Goal: Information Seeking & Learning: Learn about a topic

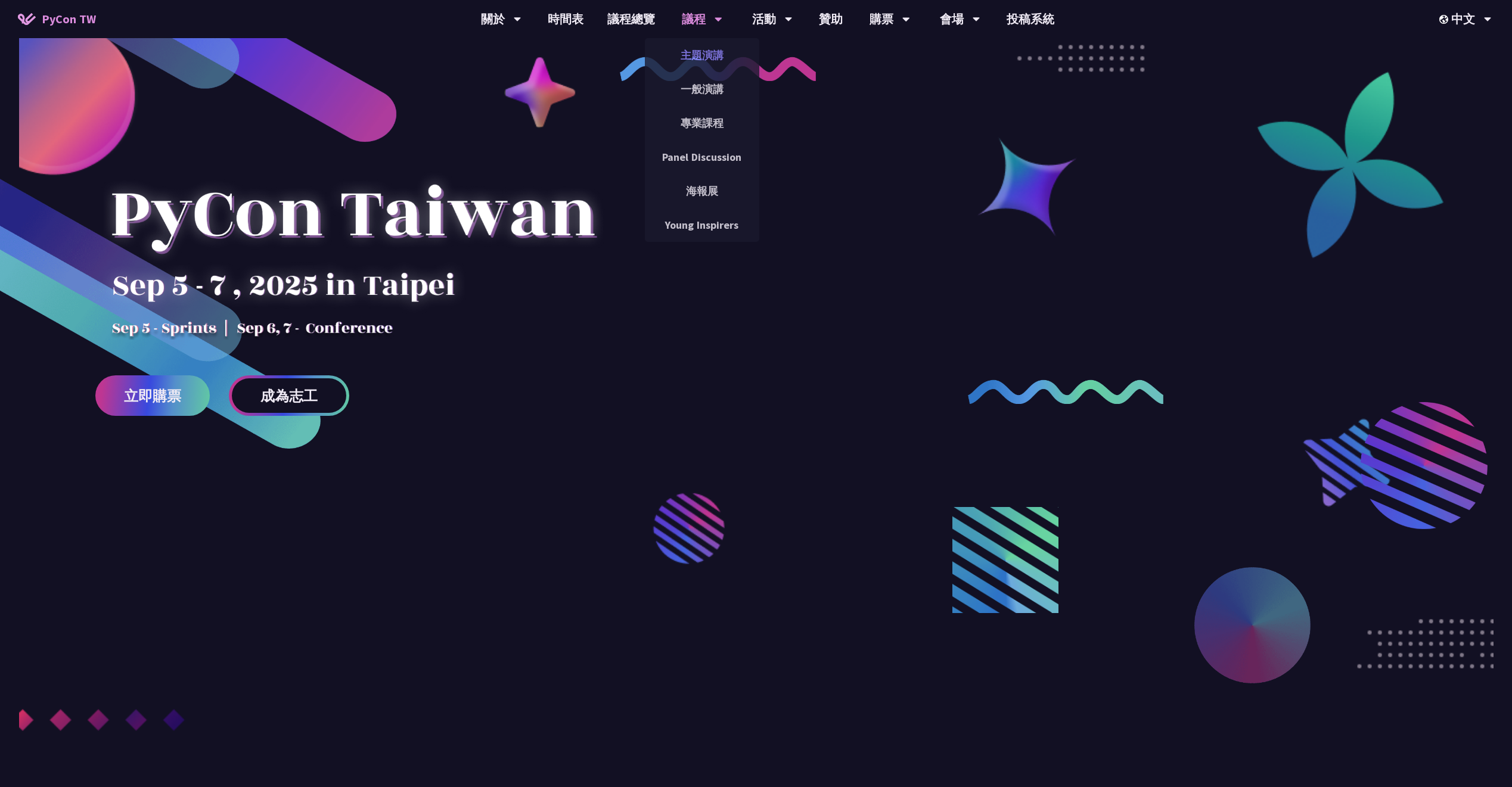
click at [706, 65] on link "主題演講" at bounding box center [701, 55] width 114 height 28
click at [698, 54] on link "主題演講" at bounding box center [701, 55] width 114 height 28
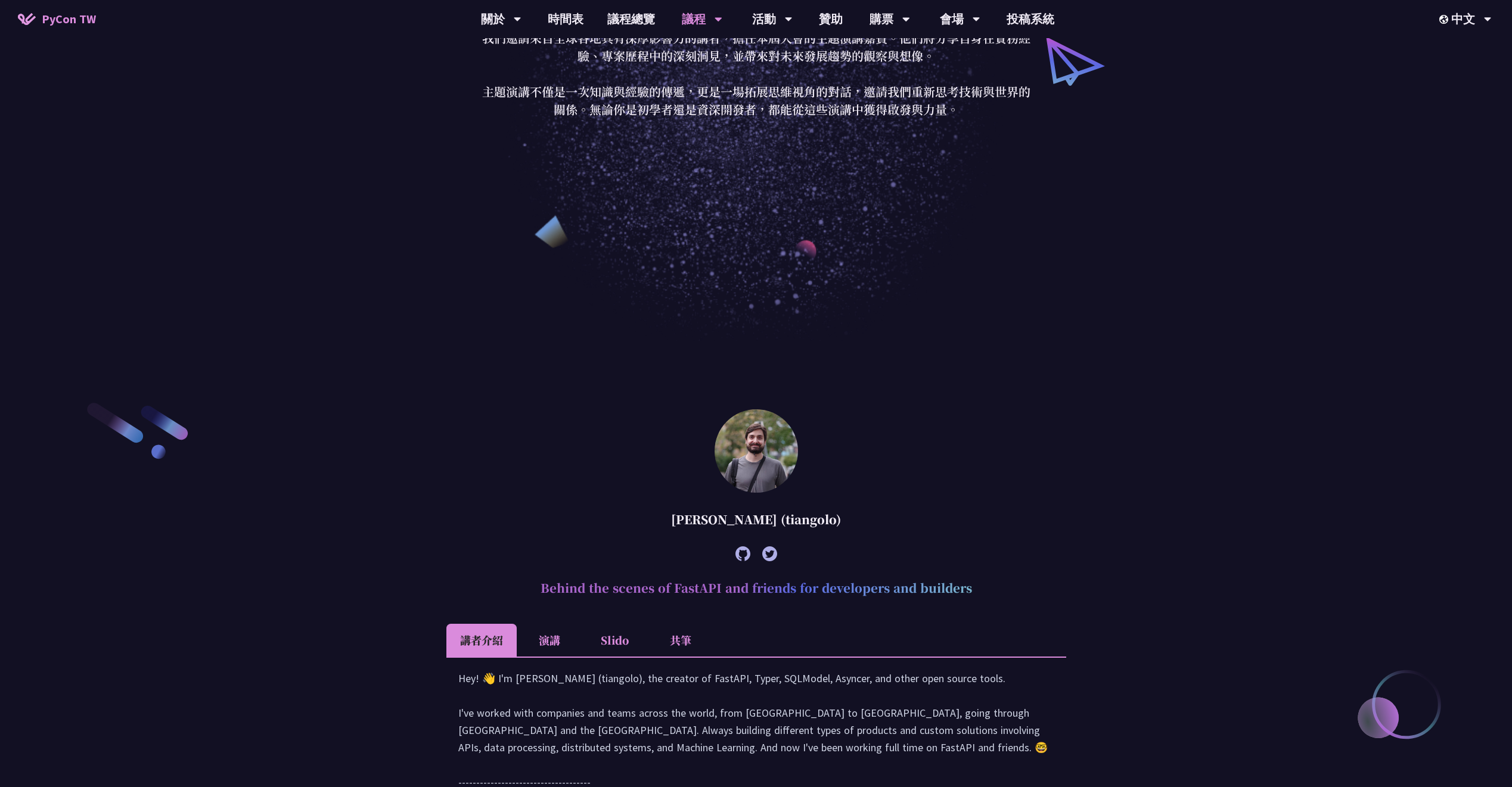
scroll to position [444, 0]
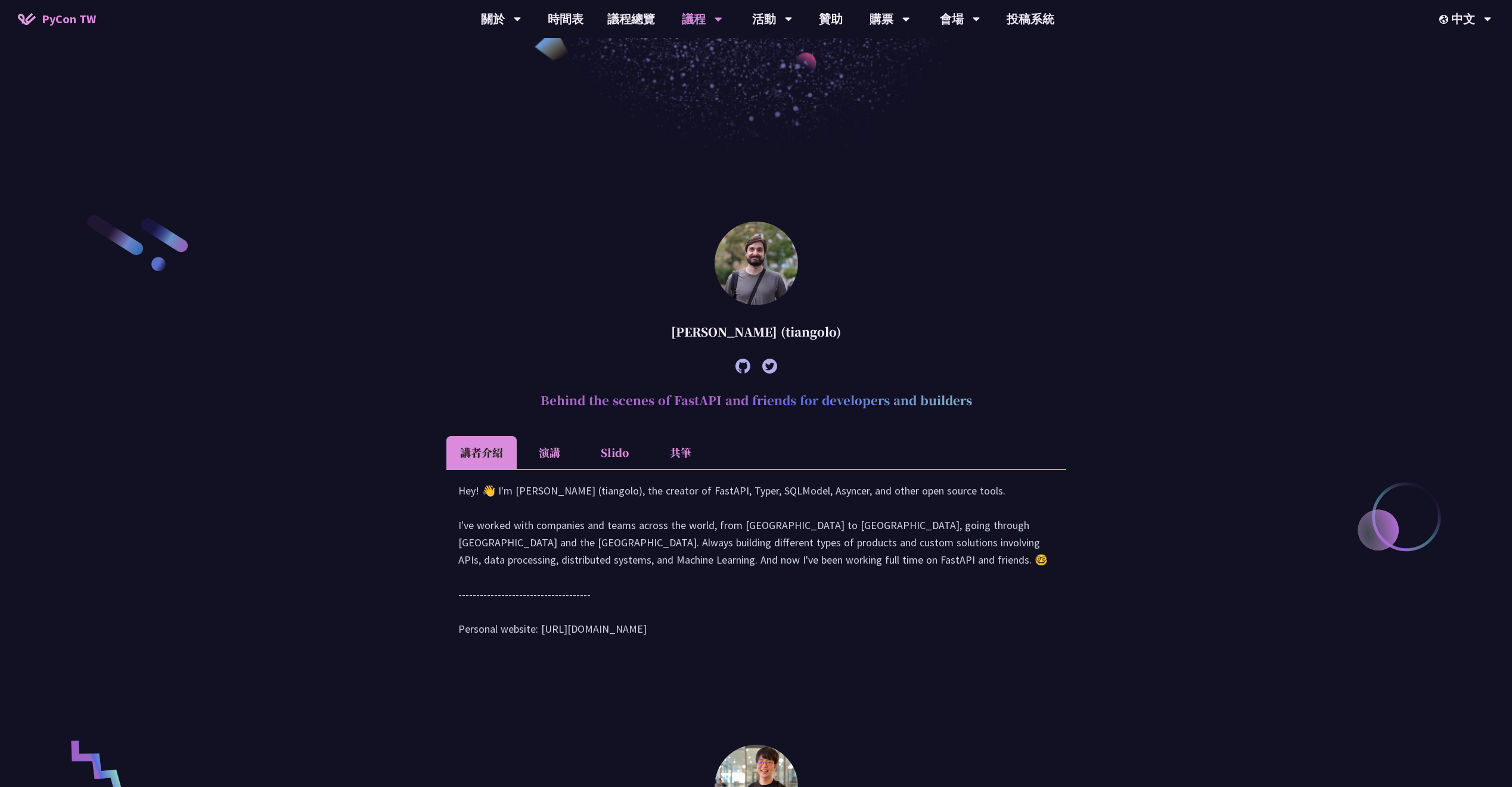
drag, startPoint x: 664, startPoint y: 329, endPoint x: 861, endPoint y: 339, distance: 197.3
click at [861, 339] on div "[PERSON_NAME] (tiangolo)" at bounding box center [756, 332] width 620 height 36
copy div "[PERSON_NAME] (tiangolo)"
click at [495, 327] on div "[PERSON_NAME] (tiangolo)" at bounding box center [756, 332] width 620 height 36
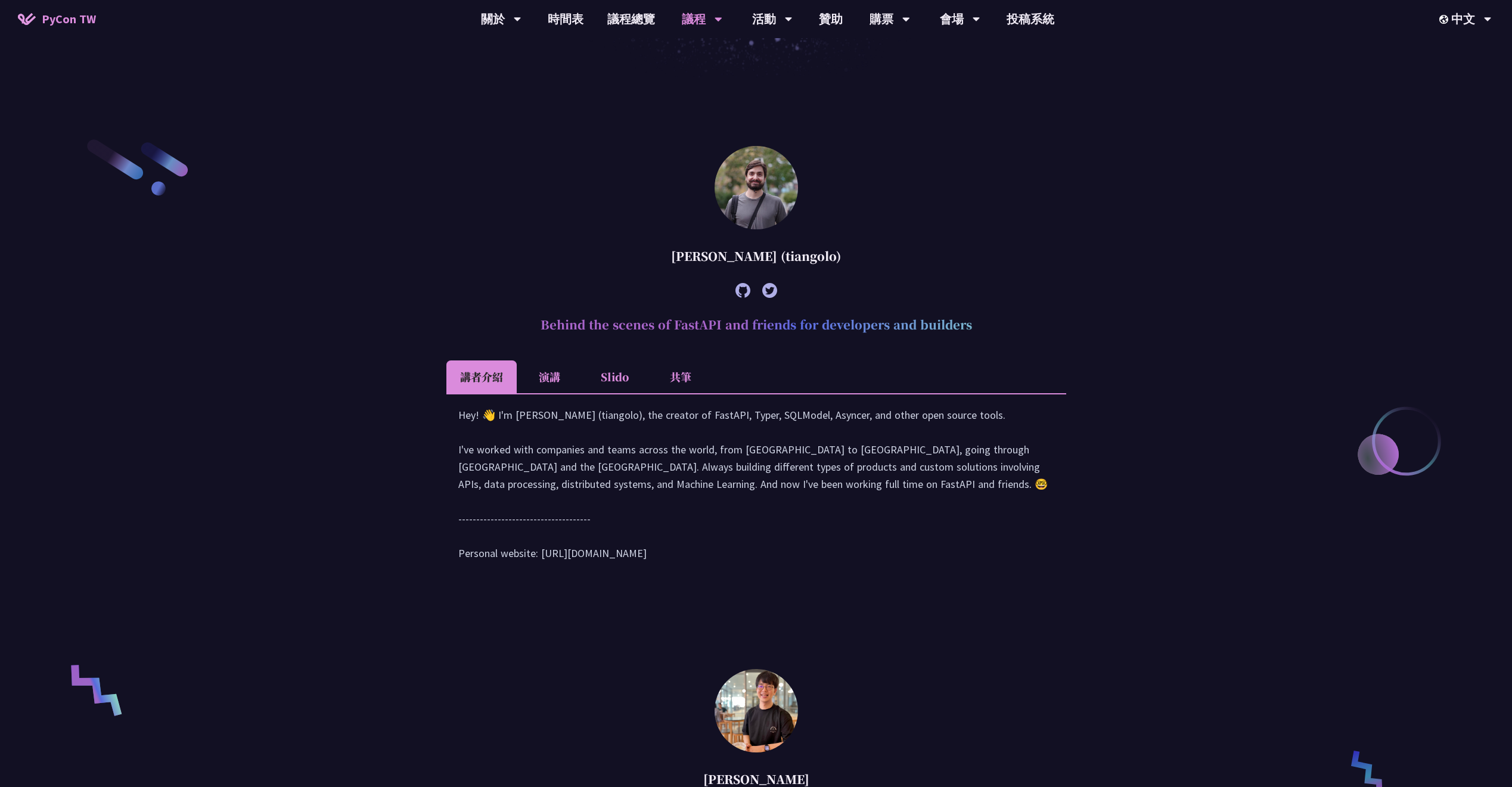
scroll to position [543, 0]
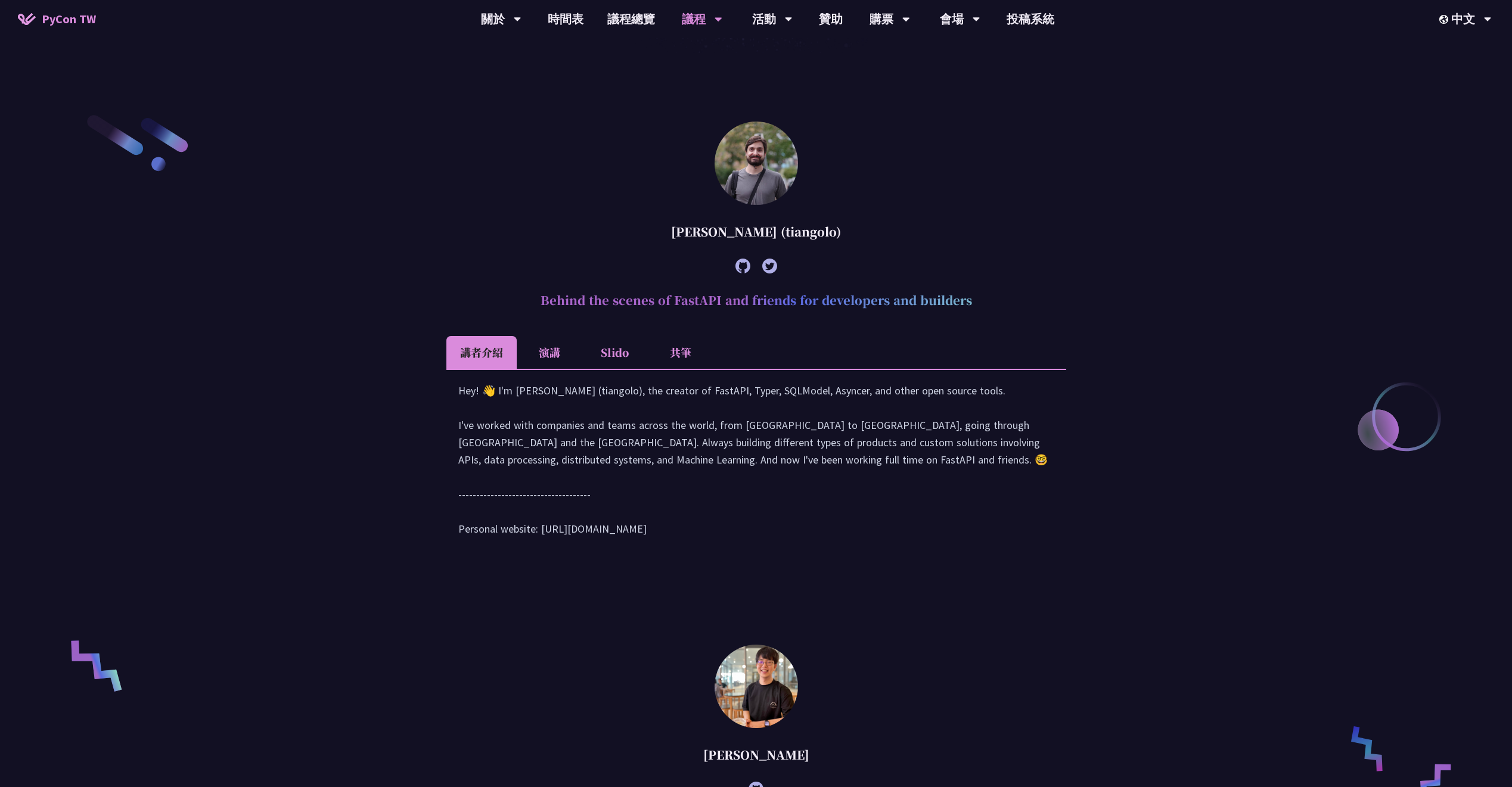
drag, startPoint x: 537, startPoint y: 300, endPoint x: 972, endPoint y: 304, distance: 435.0
click at [972, 304] on h2 "Behind the scenes of FastAPI and friends for developers and builders" at bounding box center [756, 300] width 620 height 36
copy h2 "Behind the scenes of FastAPI and friends for developers and builders"
drag, startPoint x: 943, startPoint y: 295, endPoint x: 910, endPoint y: 296, distance: 33.0
click at [910, 296] on h2 "Behind the scenes of FastAPI and friends for developers and builders" at bounding box center [756, 300] width 620 height 36
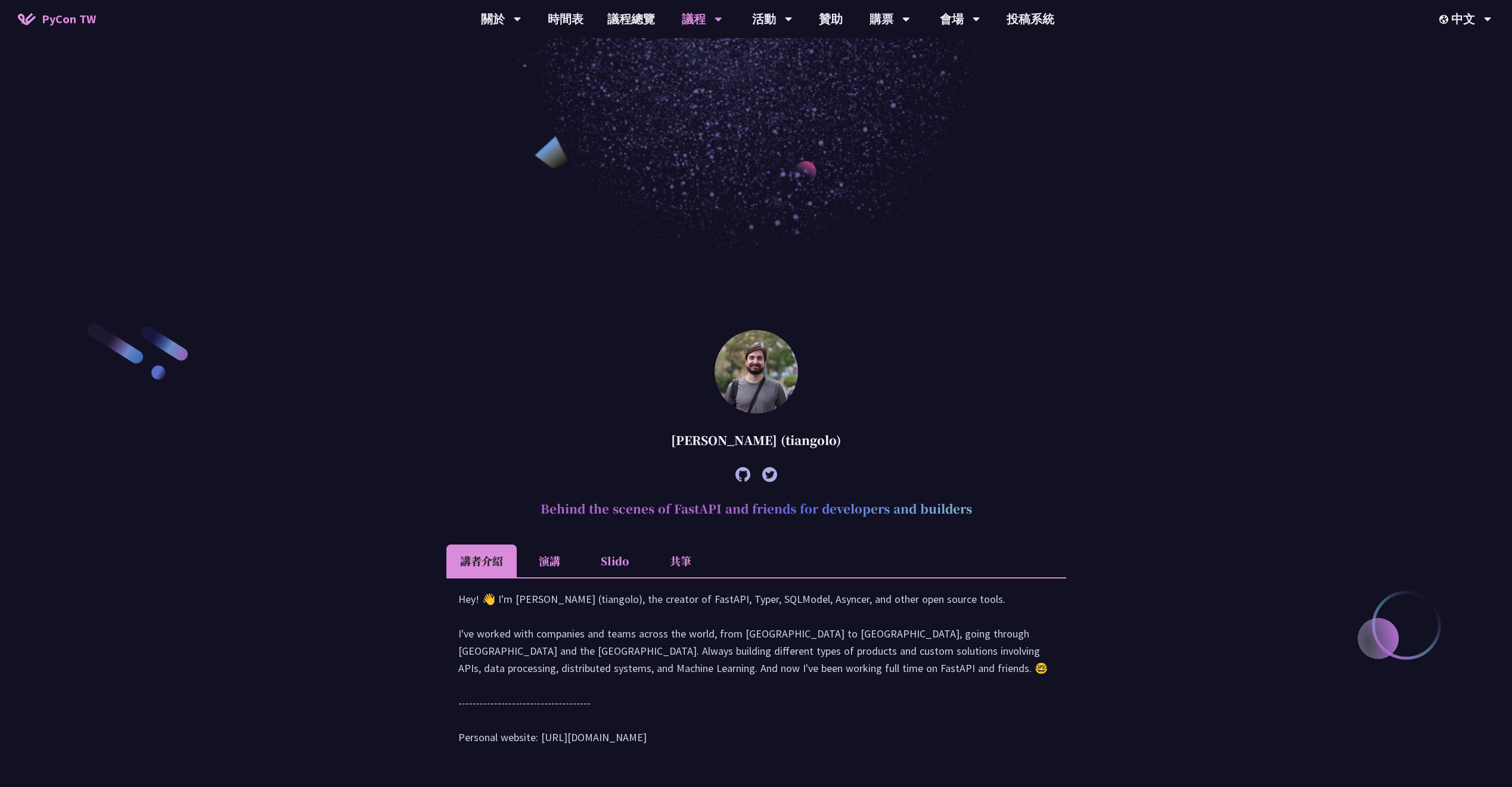
scroll to position [334, 0]
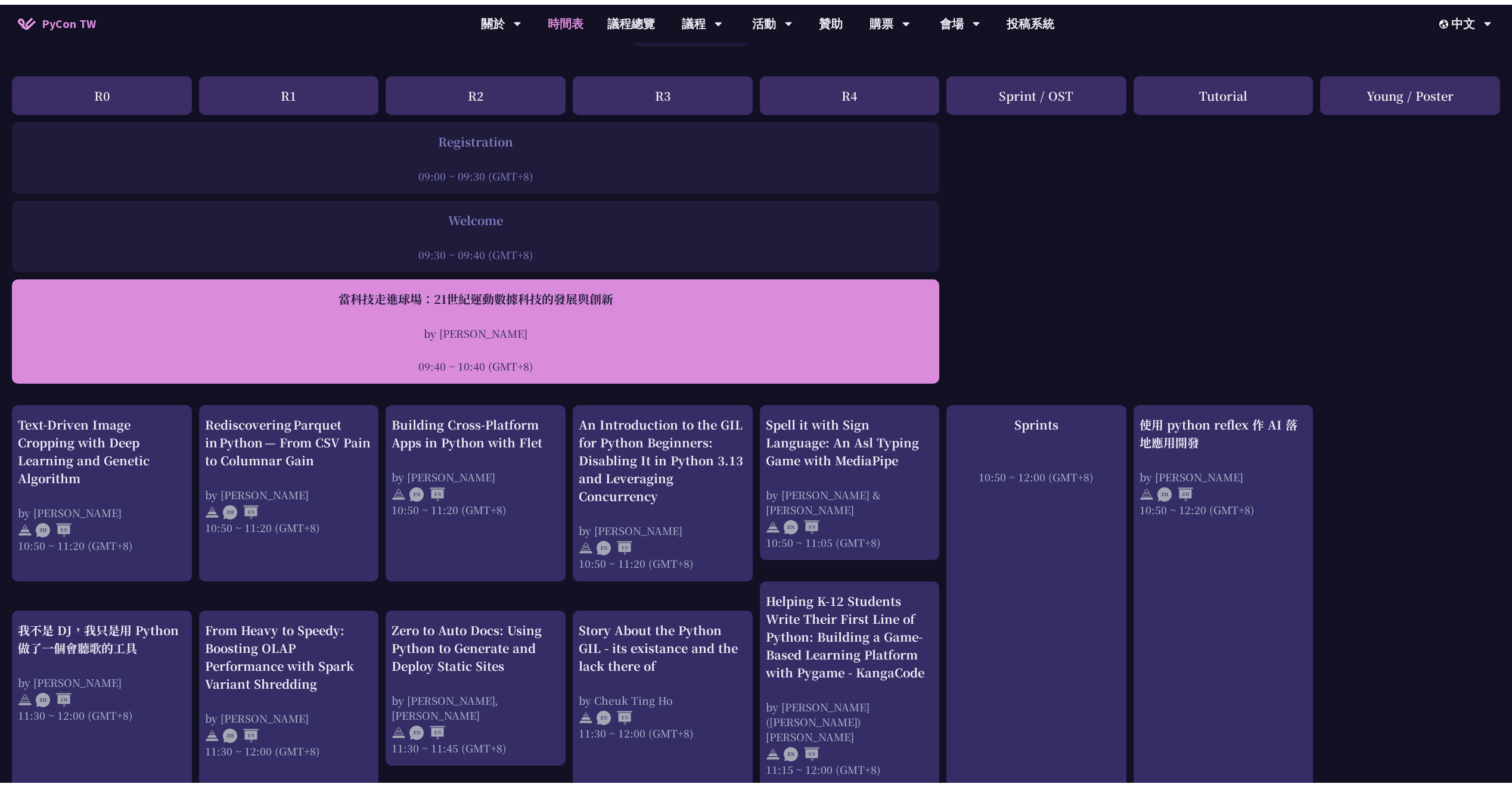
scroll to position [114, 0]
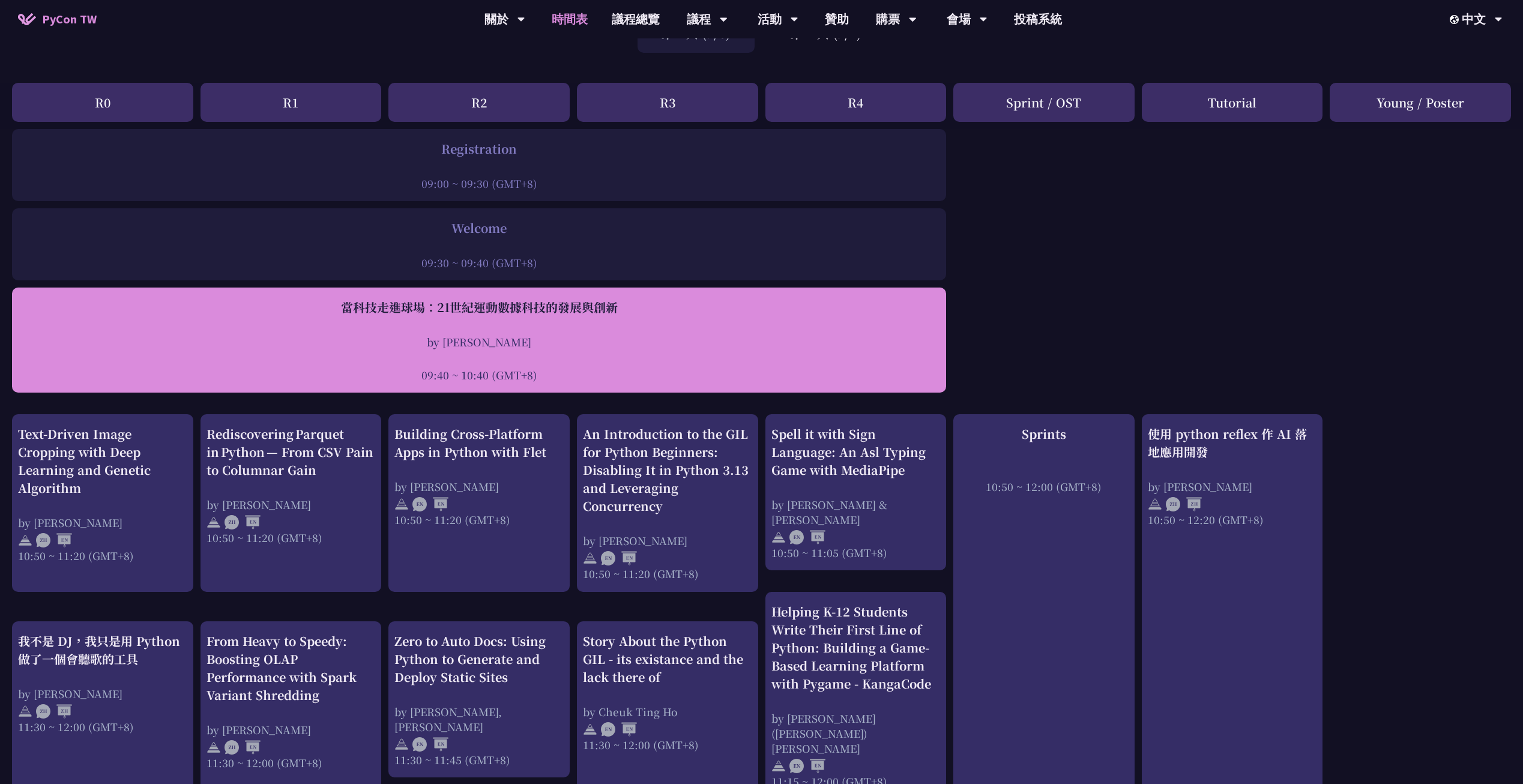
click at [482, 321] on div "當科技走進球場：21世紀運動數據科技的發展與創新 by [PERSON_NAME]新 09:40 ~ 10:40 (GMT+8)" at bounding box center [479, 339] width 922 height 84
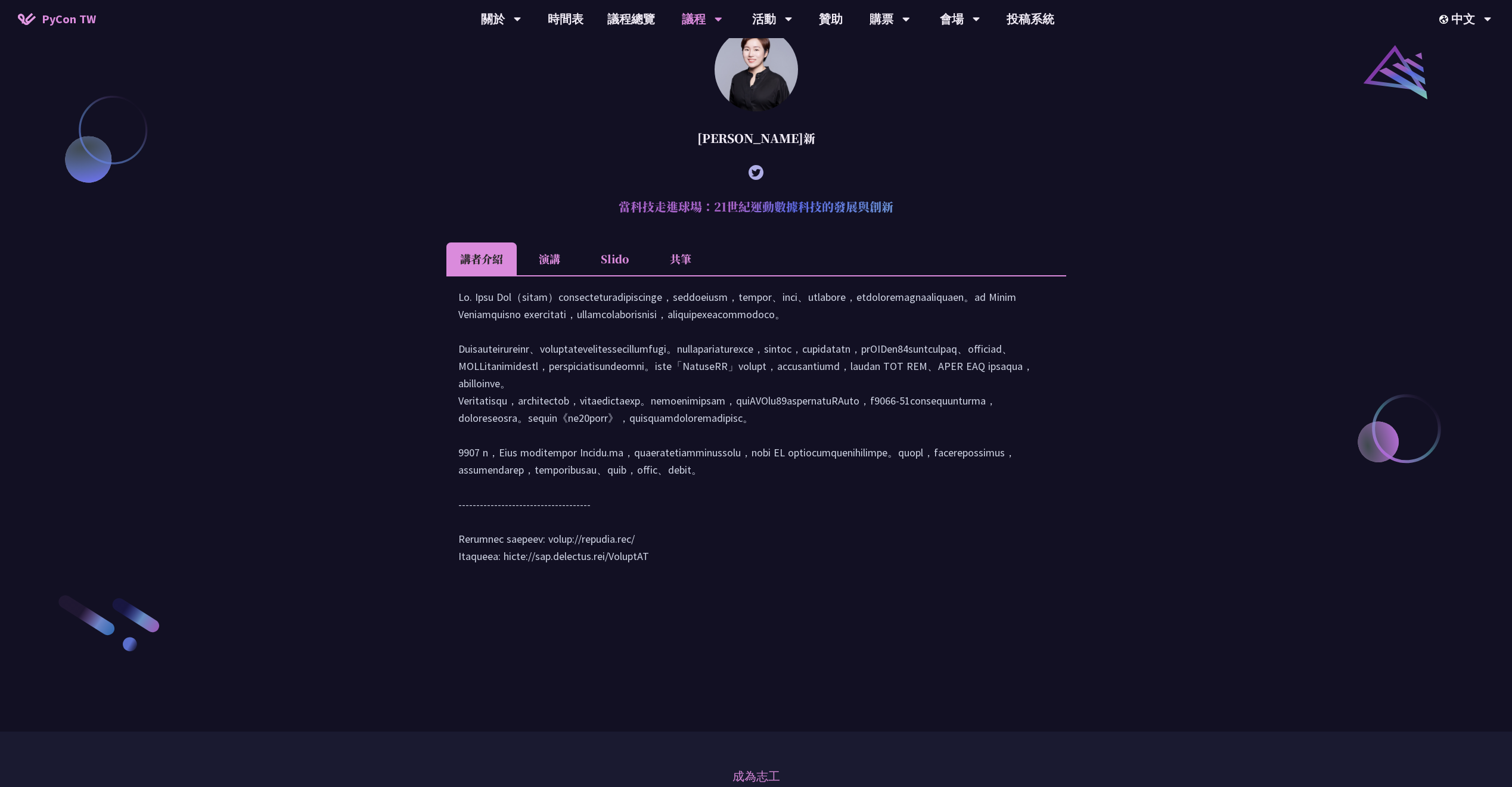
scroll to position [1602, 0]
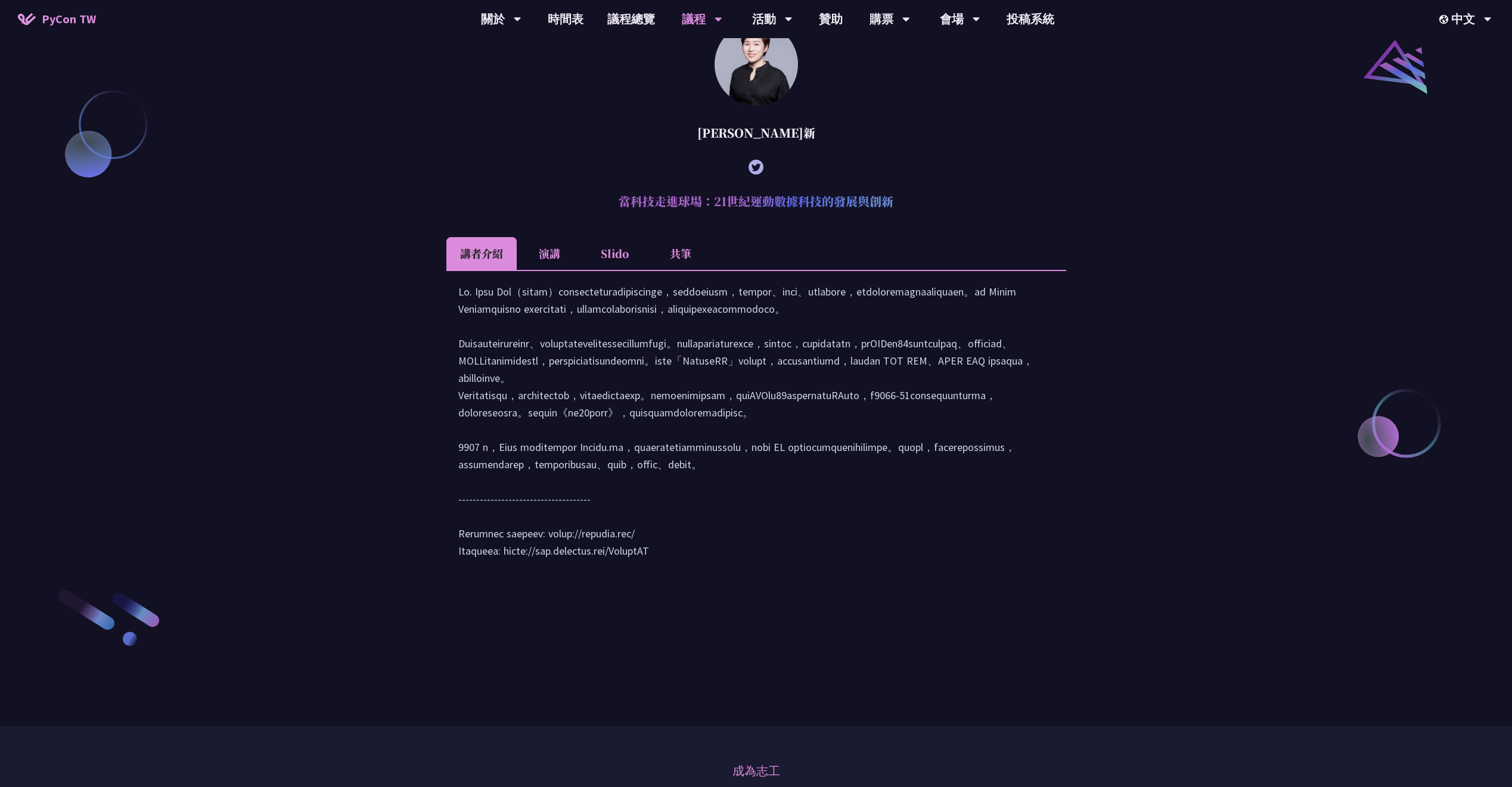
drag, startPoint x: 620, startPoint y: 240, endPoint x: 921, endPoint y: 245, distance: 301.0
click at [921, 220] on h2 "當科技走進球場：21世紀運動數據科技的發展與創新" at bounding box center [756, 202] width 620 height 36
copy h2 "當科技走進球場：21世紀運動數據科技的發展與創新"
drag, startPoint x: 744, startPoint y: 163, endPoint x: 776, endPoint y: 169, distance: 32.6
click at [776, 151] on div "[PERSON_NAME]" at bounding box center [756, 133] width 620 height 36
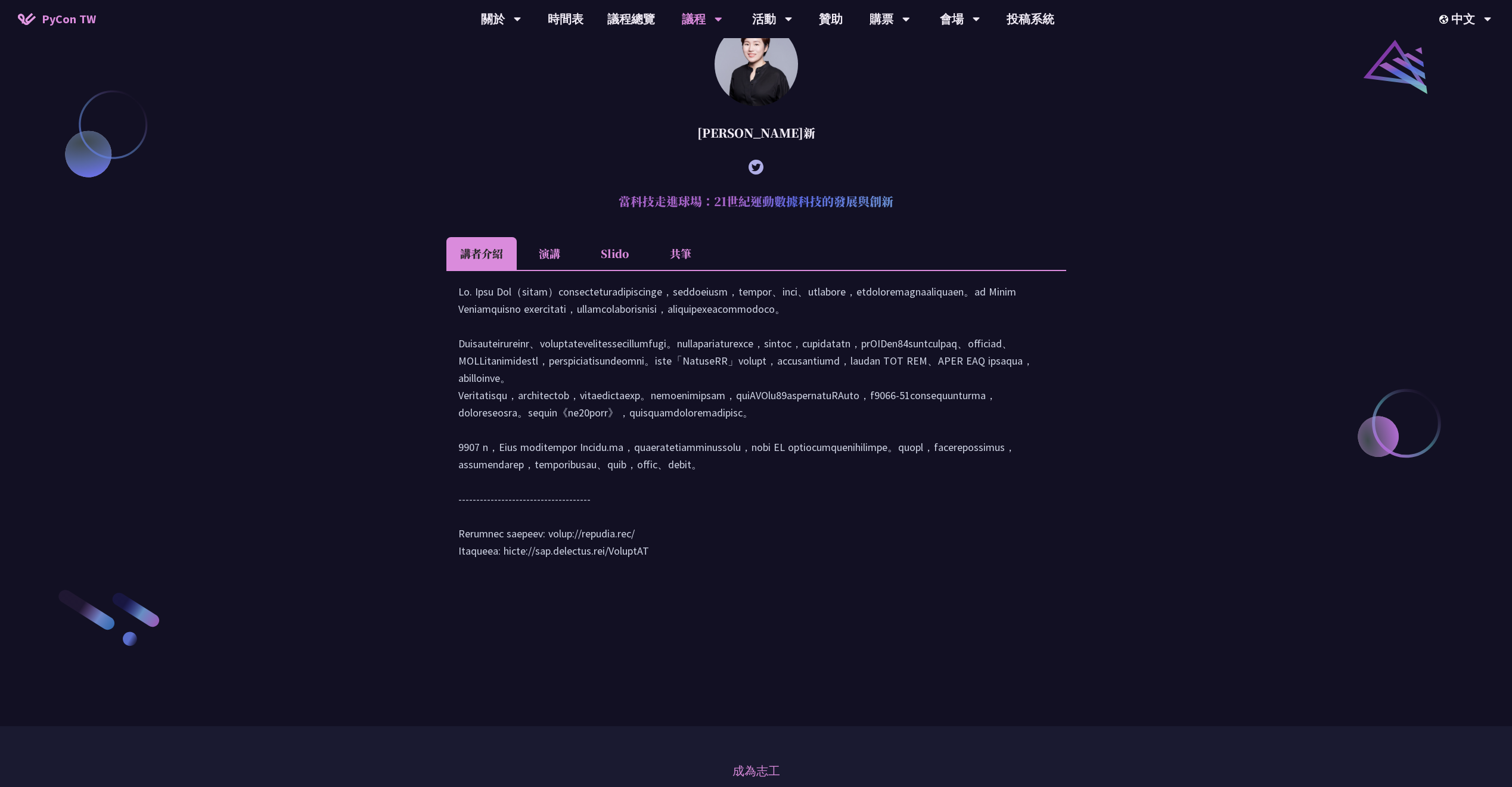
copy div "[PERSON_NAME]"
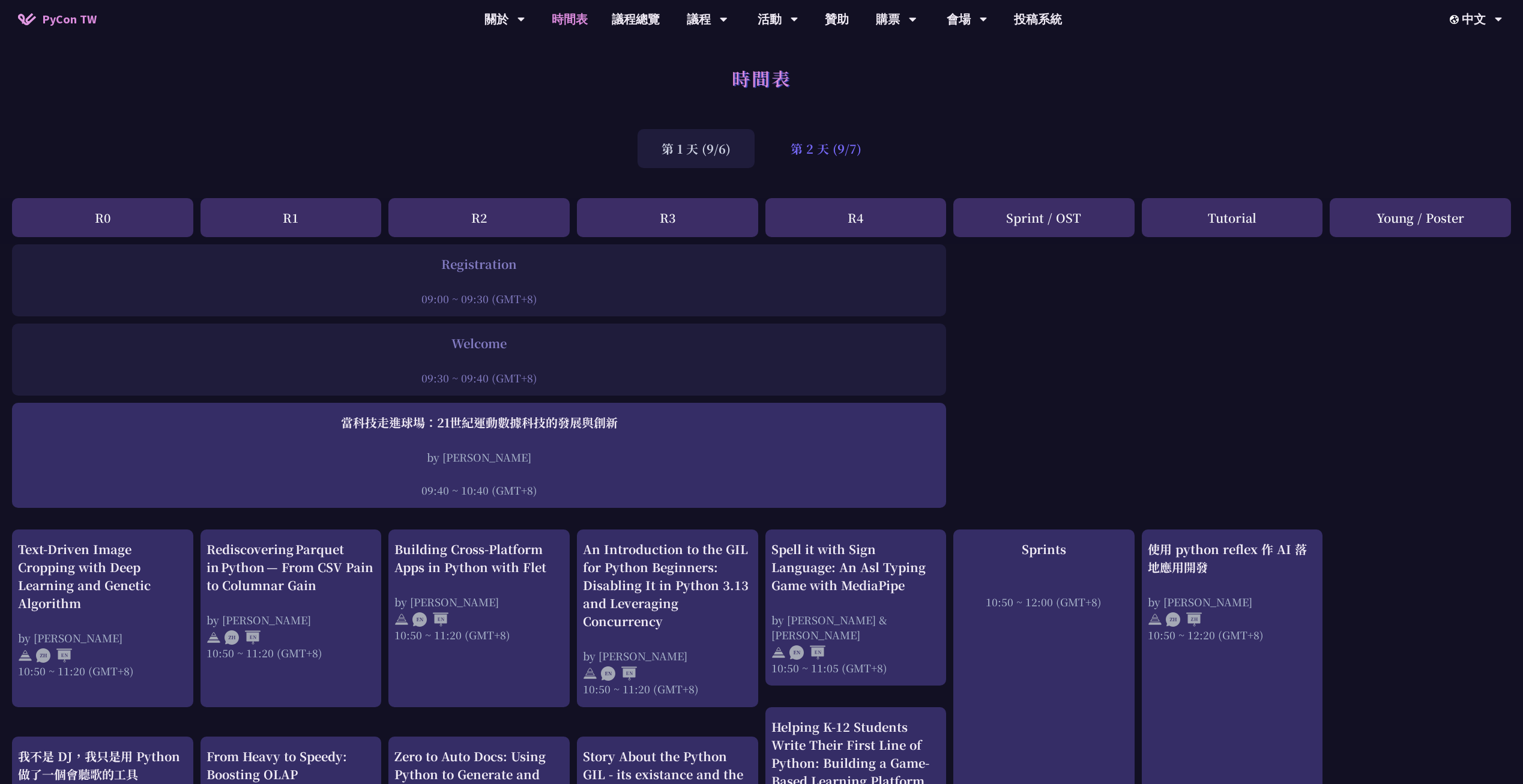
click at [829, 163] on div "第 2 天 (9/7)" at bounding box center [827, 149] width 119 height 39
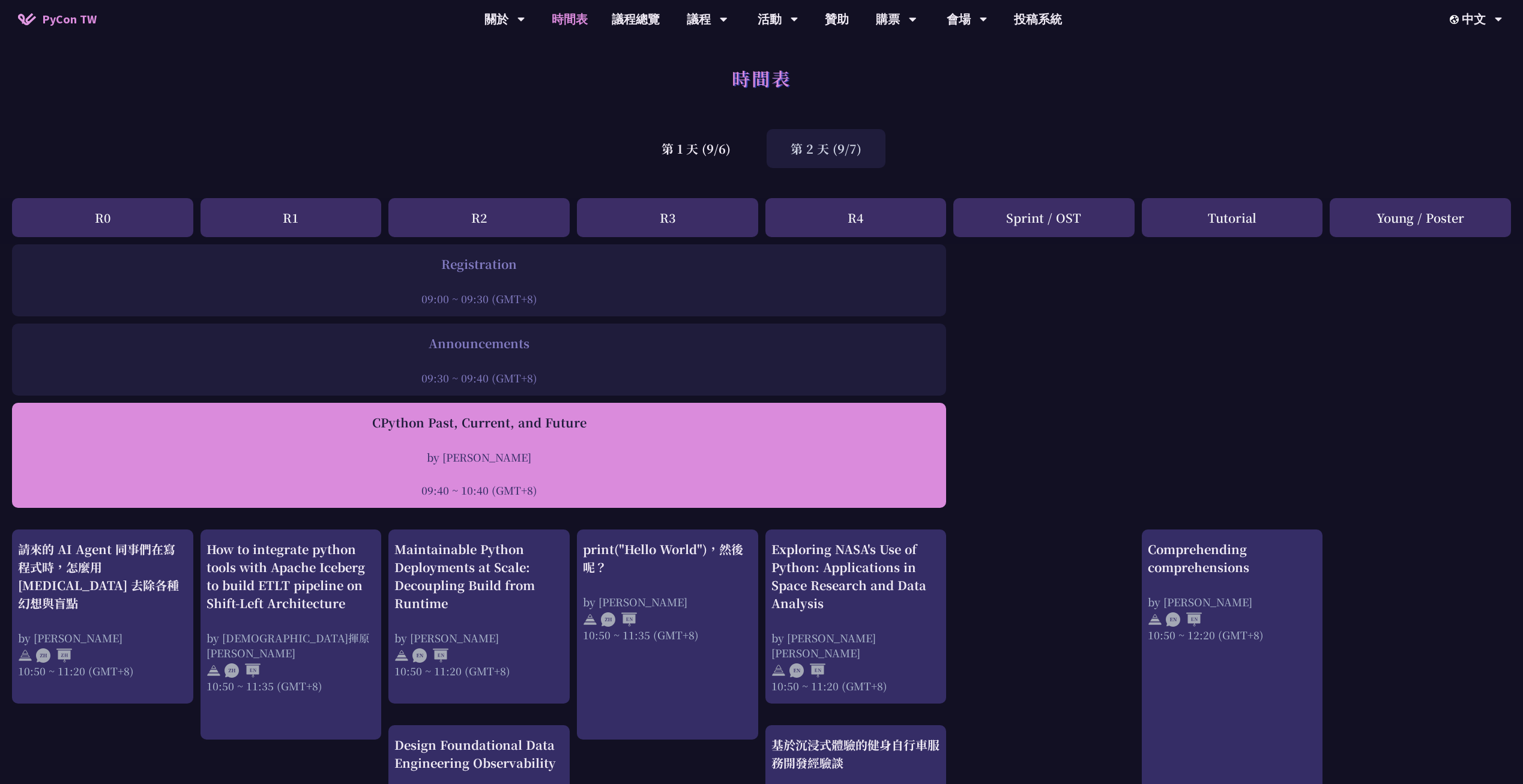
click at [583, 434] on div "CPython Past, Current, and Future by Donghee Na 09:40 ~ 10:40 (GMT+8)" at bounding box center [479, 455] width 922 height 84
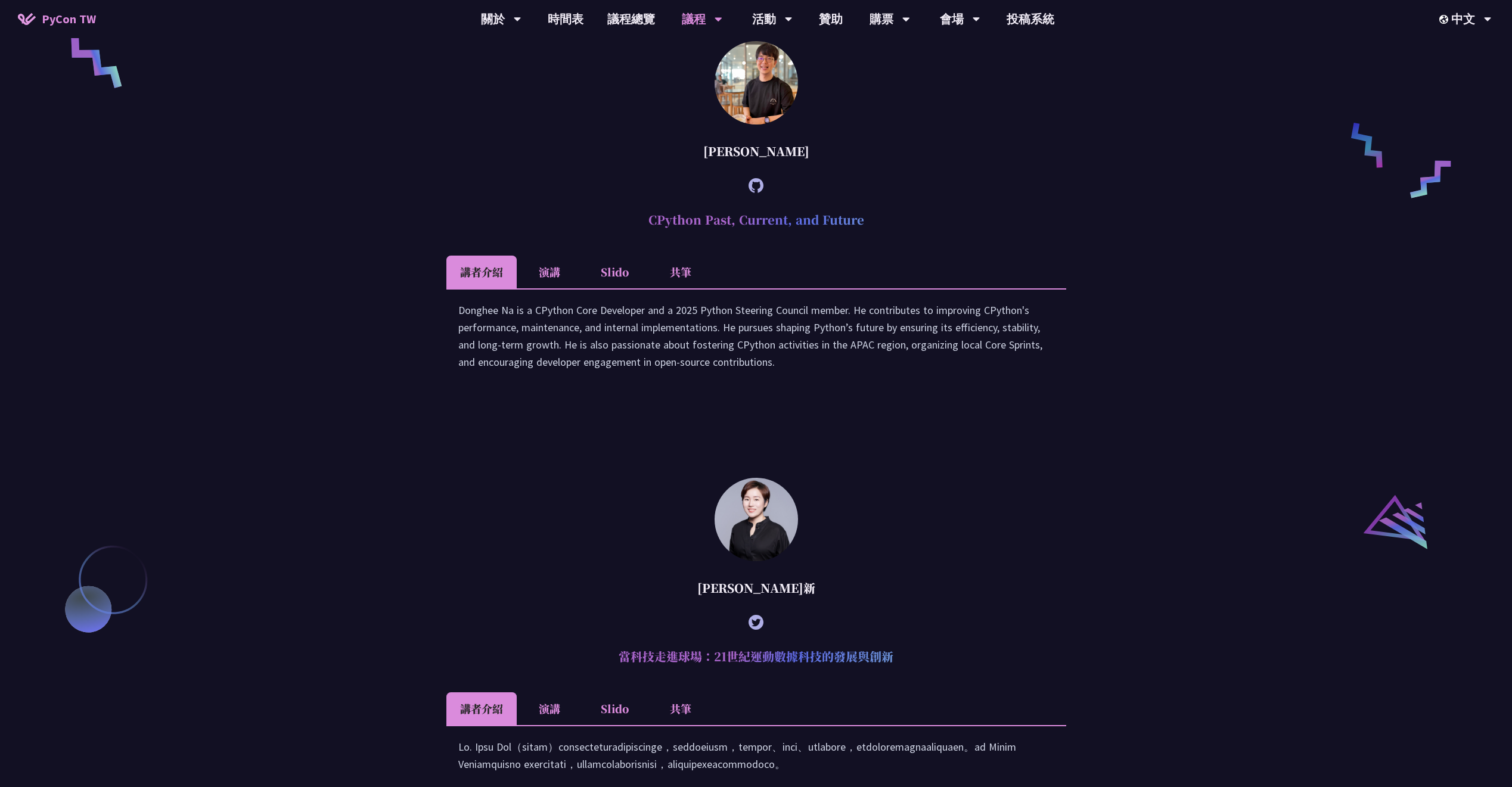
scroll to position [1148, 0]
drag, startPoint x: 643, startPoint y: 237, endPoint x: 902, endPoint y: 243, distance: 259.1
click at [902, 237] on h2 "CPython Past, Current, and Future" at bounding box center [756, 219] width 620 height 36
copy h2 "CPython Past, Current, and Future"
drag, startPoint x: 707, startPoint y: 171, endPoint x: 832, endPoint y: 177, distance: 125.1
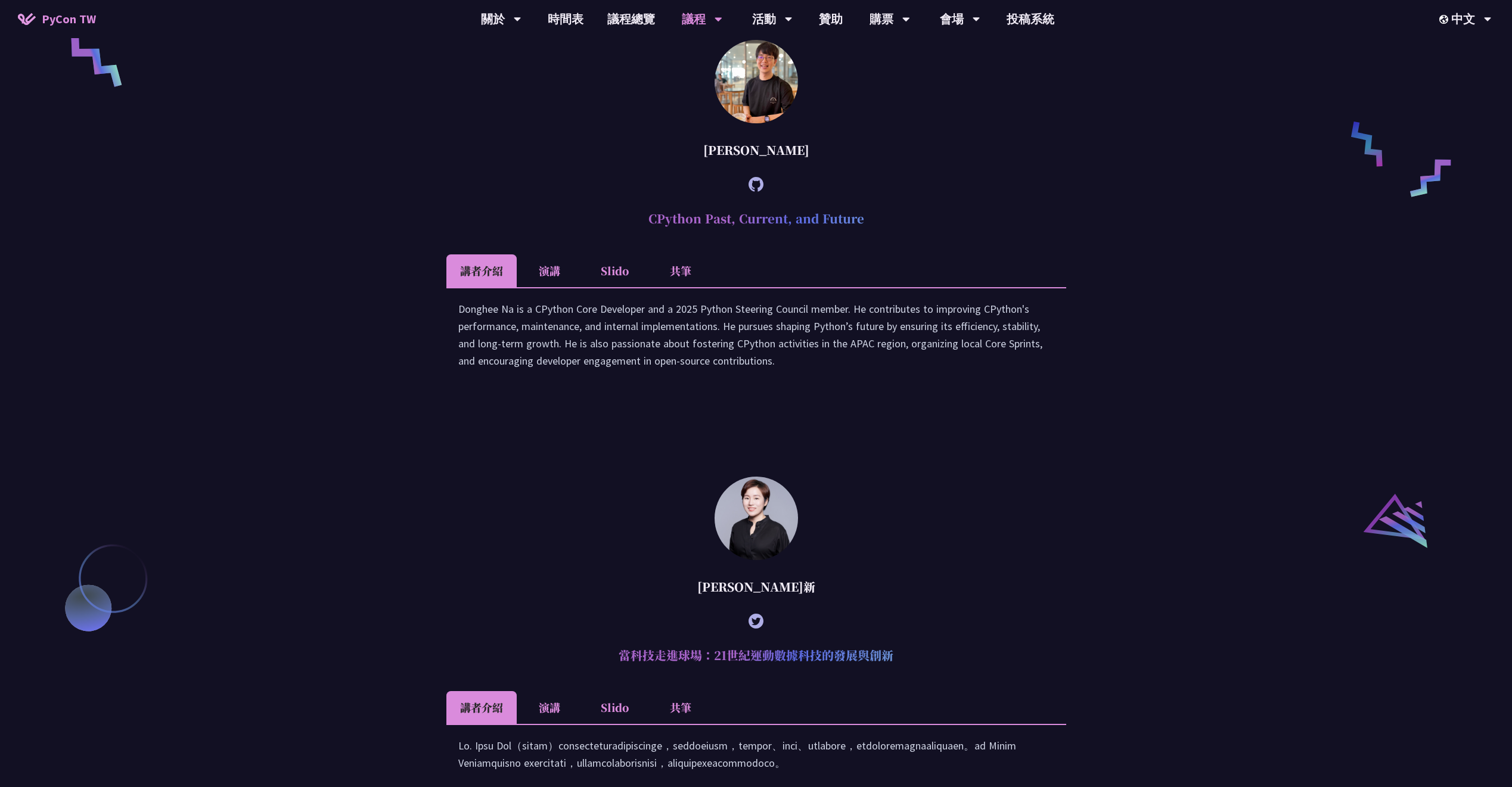
click at [832, 168] on div "[PERSON_NAME]" at bounding box center [756, 150] width 620 height 36
copy div "[PERSON_NAME]"
click at [985, 134] on article "Donghee Na CPython Past, Current, and Future 講者介紹 演講 Slido 共筆 Donghee Na is a C…" at bounding box center [756, 216] width 620 height 353
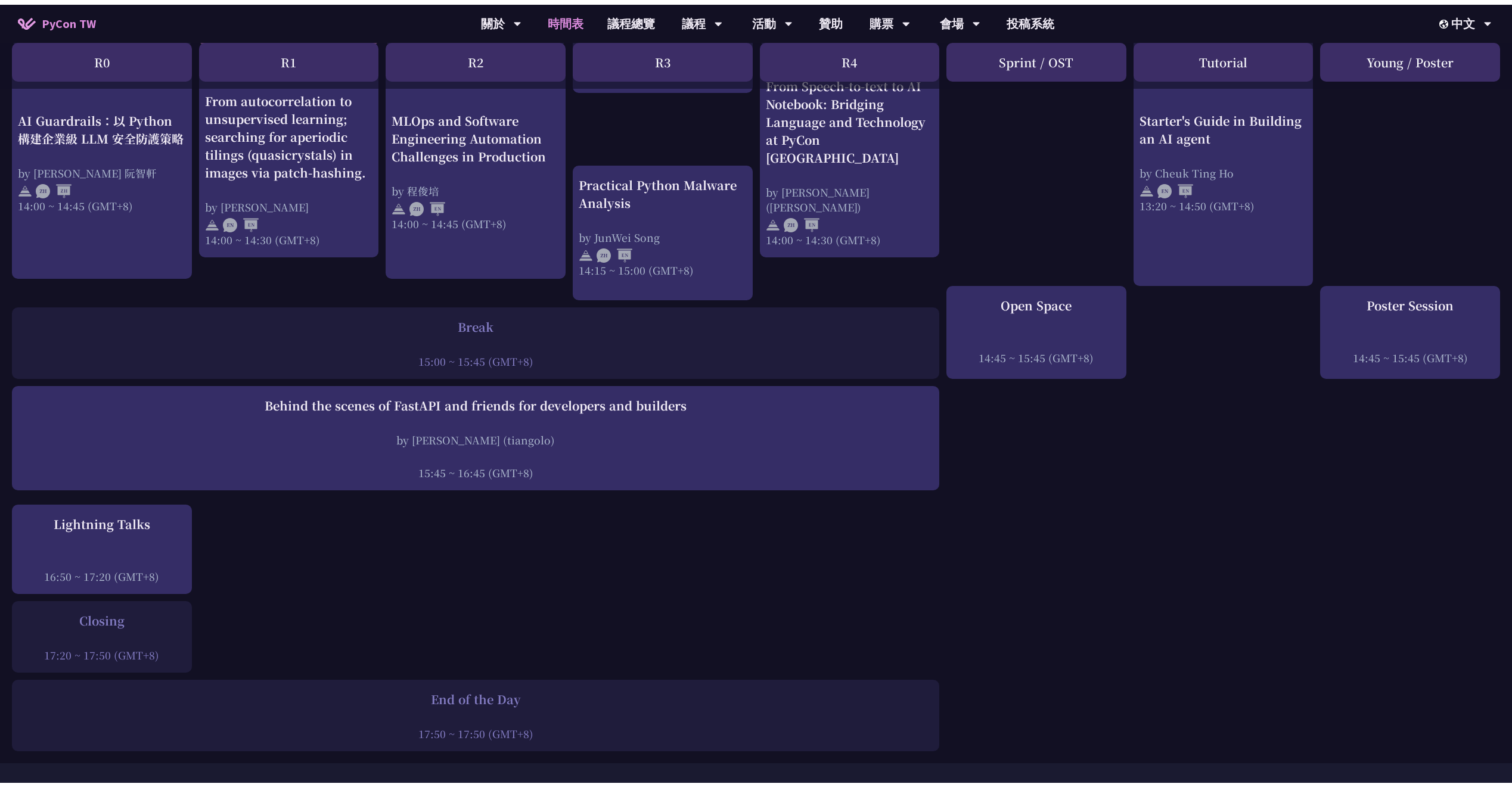
scroll to position [1244, 0]
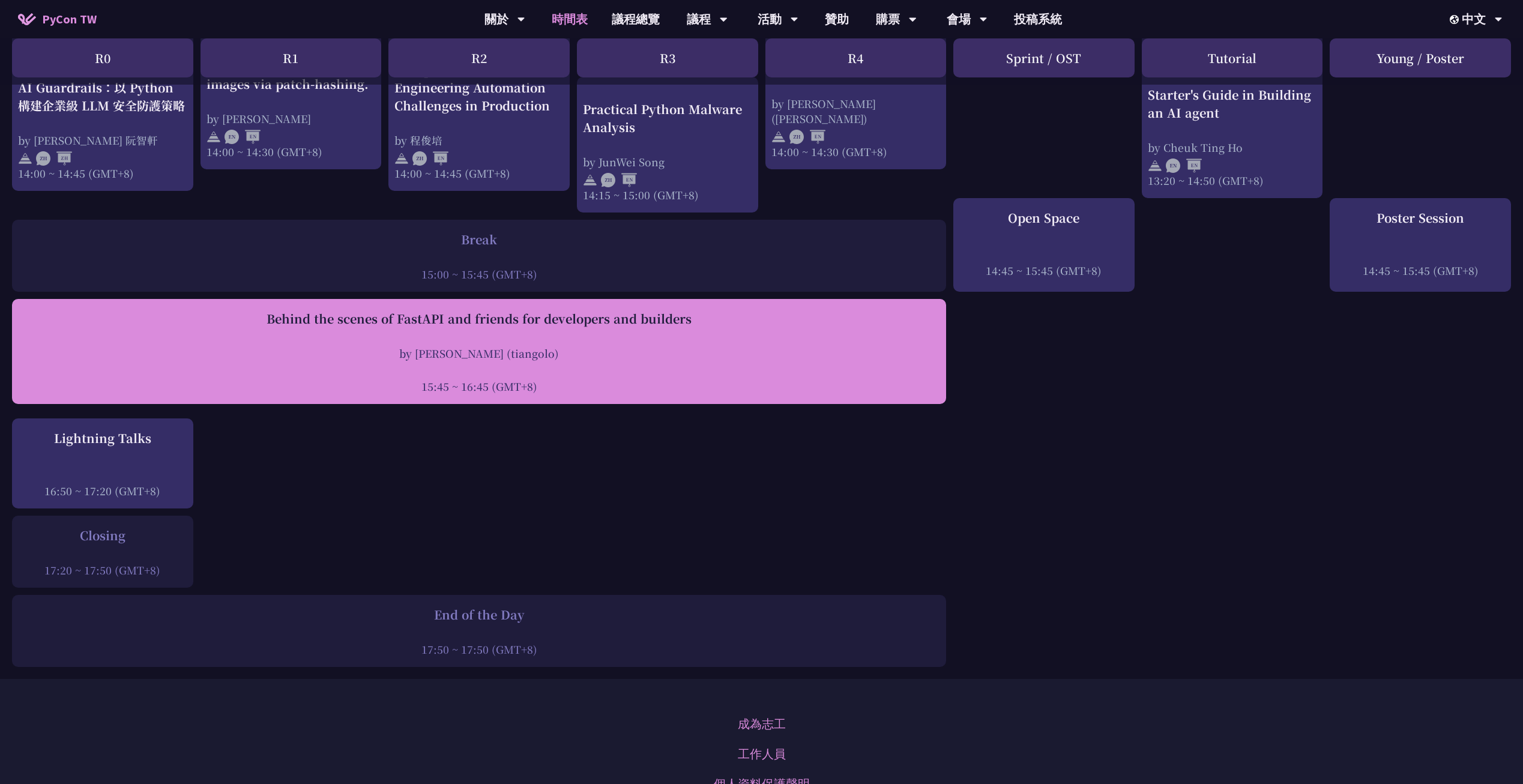
click at [467, 310] on div "Behind the scenes of FastAPI and friends for developers and builders by Sebasti…" at bounding box center [479, 351] width 922 height 84
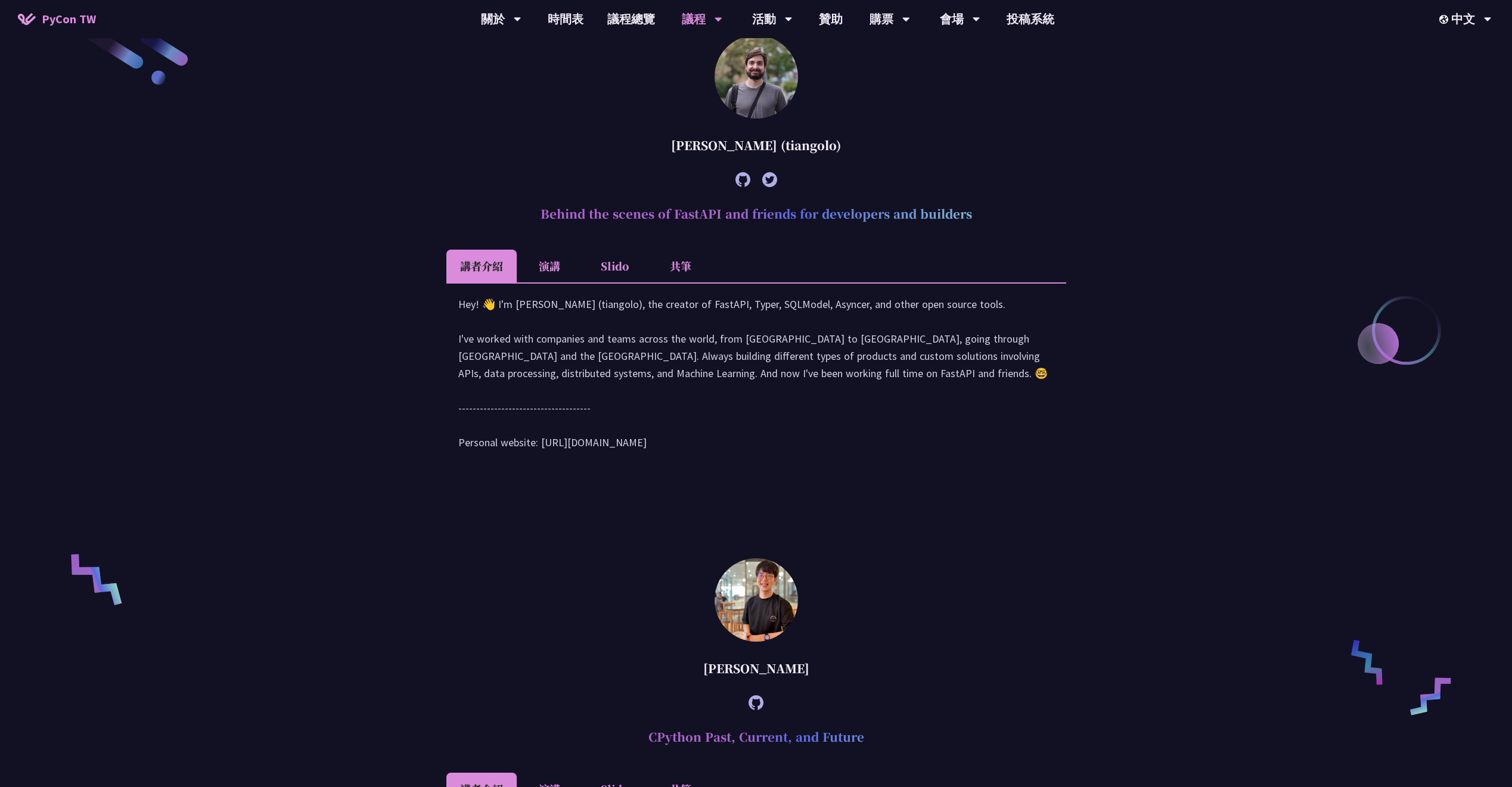
scroll to position [608, 0]
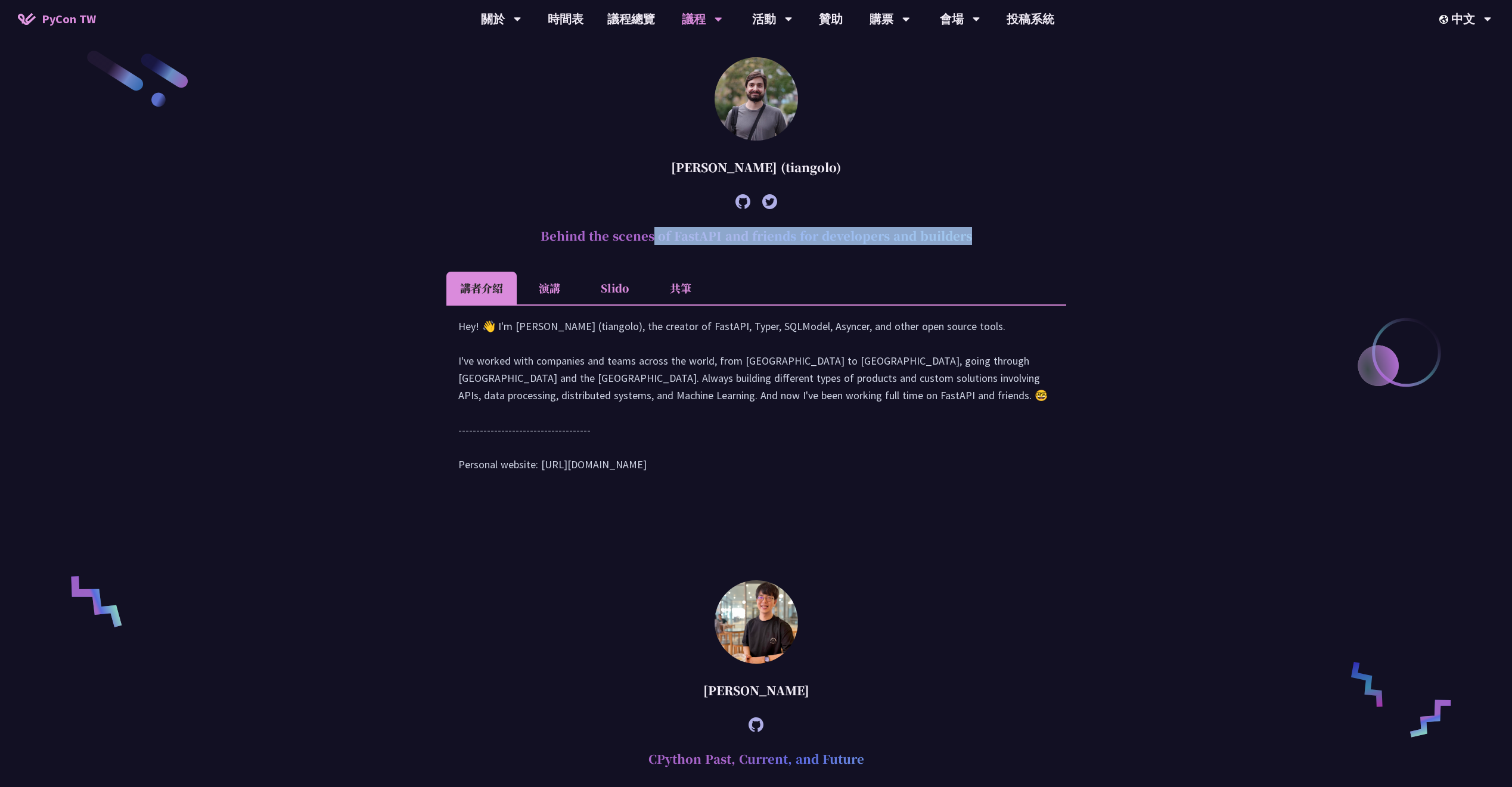
drag, startPoint x: 542, startPoint y: 237, endPoint x: 1033, endPoint y: 255, distance: 491.3
click at [1033, 255] on article "Sebastián Ramírez (tiangolo) Behind the scenes of FastAPI and friends for devel…" at bounding box center [756, 276] width 620 height 440
copy article "Behind the scenes of FastAPI and friends for developers and builders"
click at [801, 181] on div "[PERSON_NAME] (tiangolo)" at bounding box center [756, 167] width 620 height 36
drag, startPoint x: 667, startPoint y: 169, endPoint x: 915, endPoint y: 171, distance: 248.0
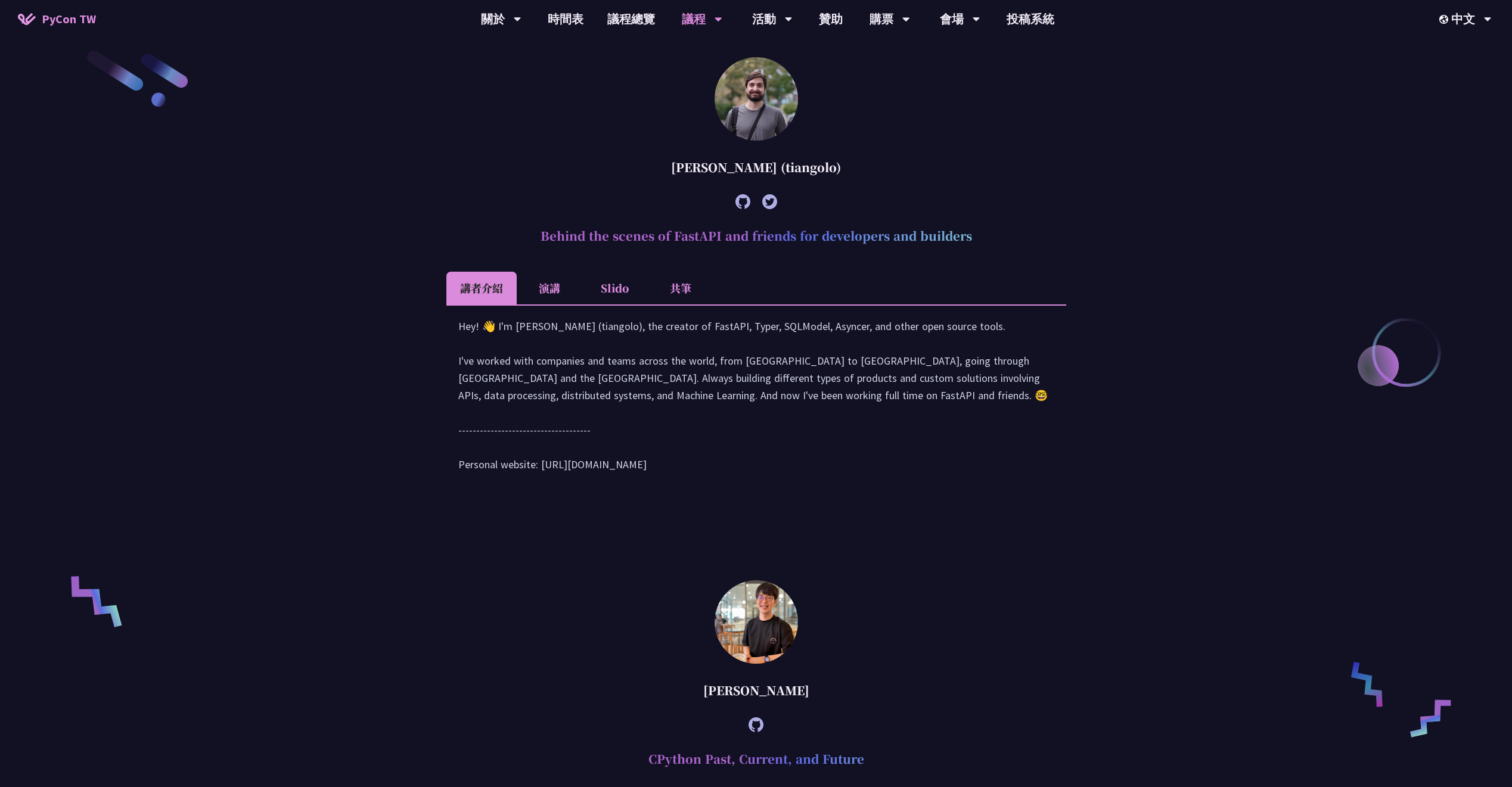
click at [915, 171] on div "[PERSON_NAME] (tiangolo)" at bounding box center [756, 167] width 620 height 36
copy div "[PERSON_NAME] (tiangolo)"
click at [994, 168] on div "[PERSON_NAME] (tiangolo)" at bounding box center [756, 167] width 620 height 36
click at [763, 96] on img at bounding box center [756, 98] width 83 height 83
click at [748, 626] on img at bounding box center [756, 622] width 83 height 83
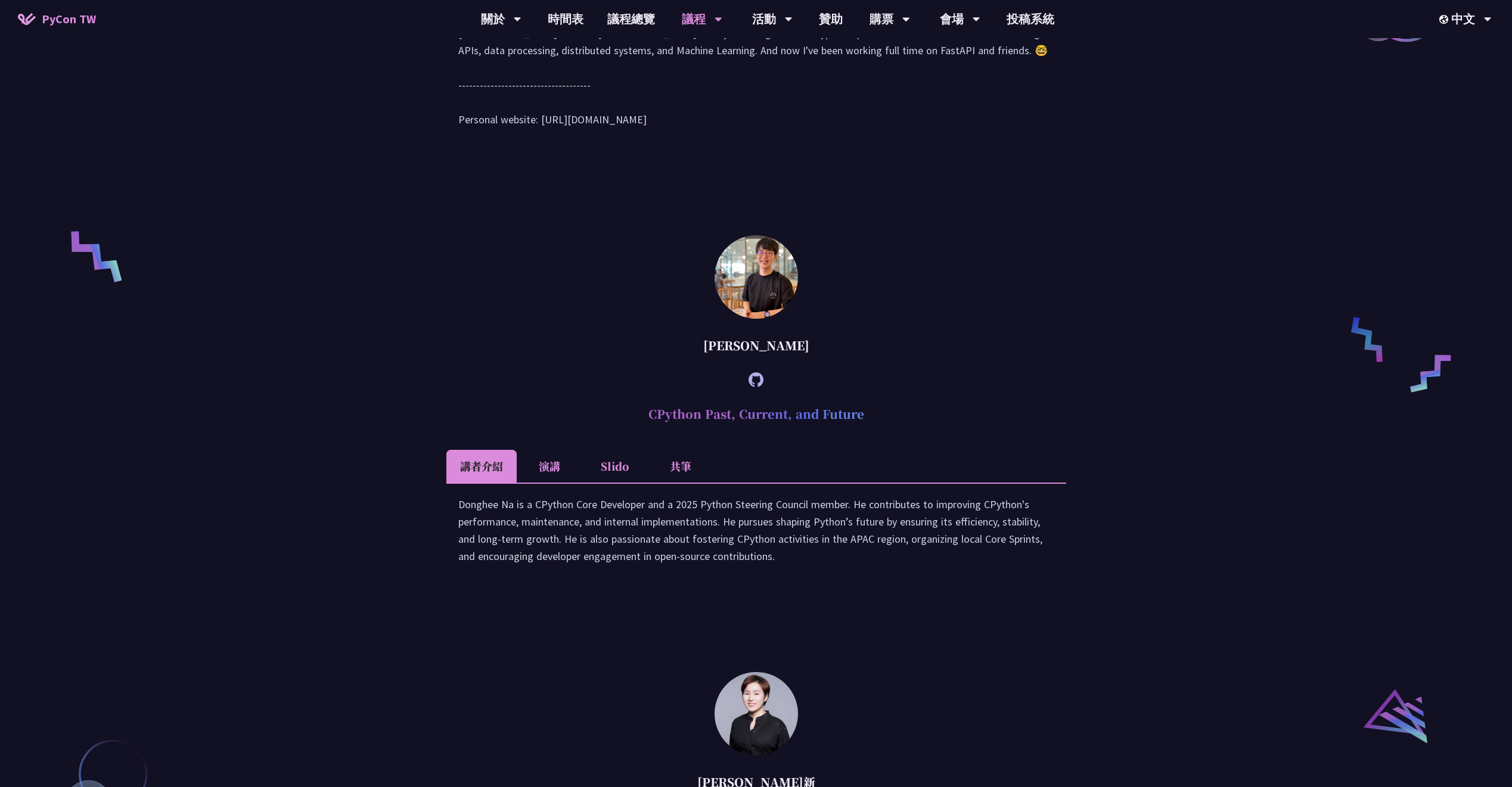
scroll to position [1225, 0]
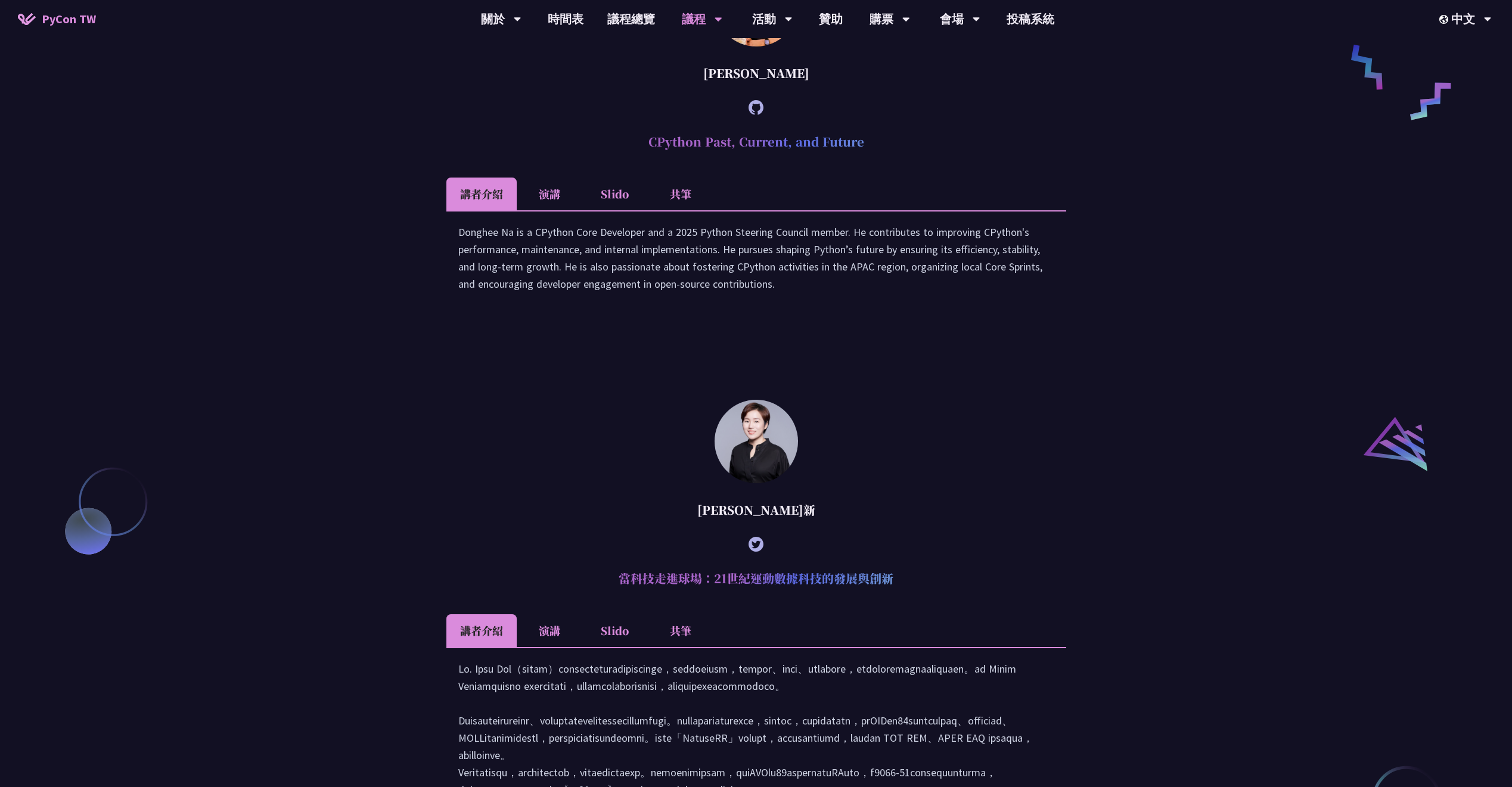
click at [765, 483] on img at bounding box center [756, 441] width 83 height 83
click at [563, 27] on link "時間表" at bounding box center [565, 19] width 60 height 38
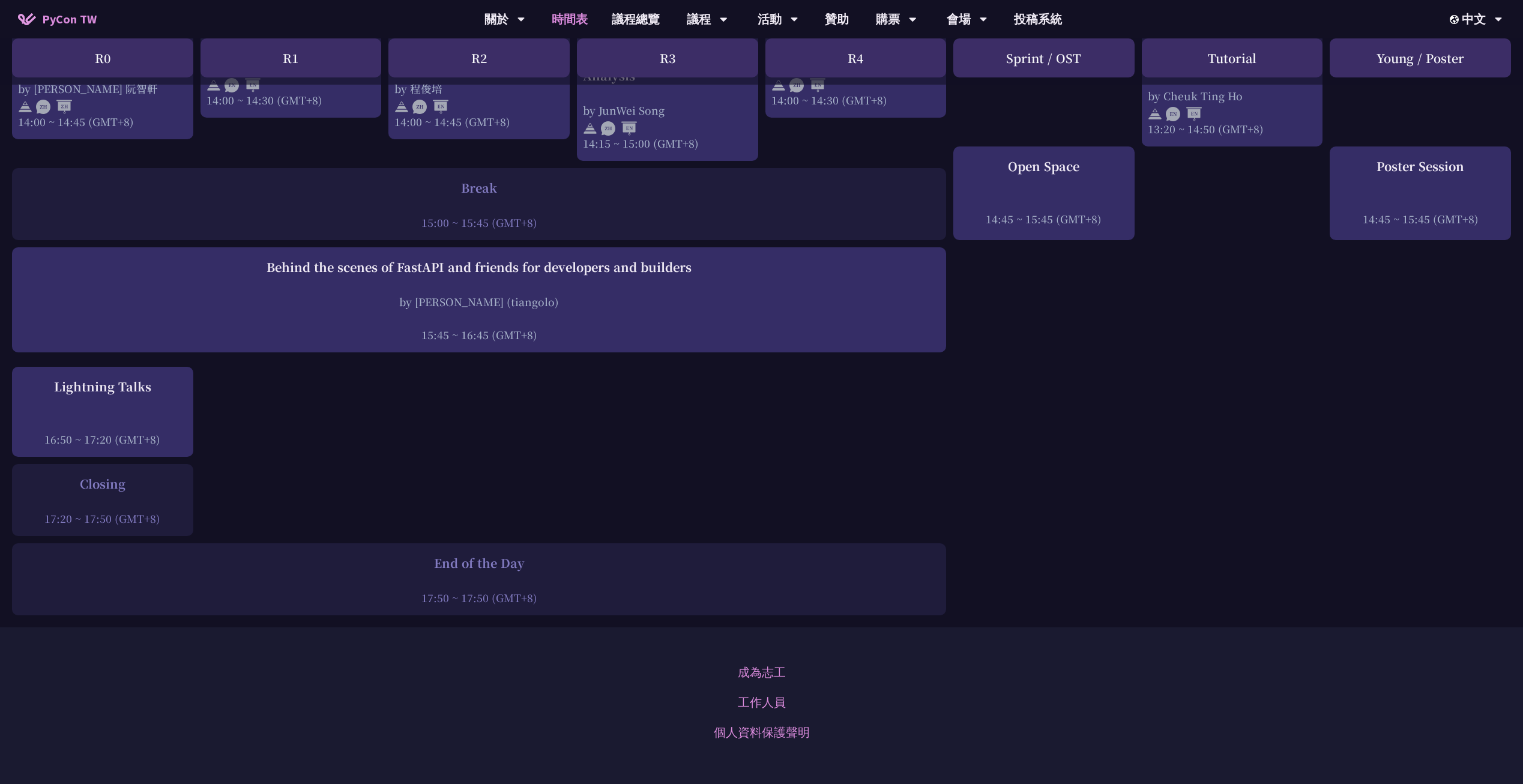
scroll to position [1271, 0]
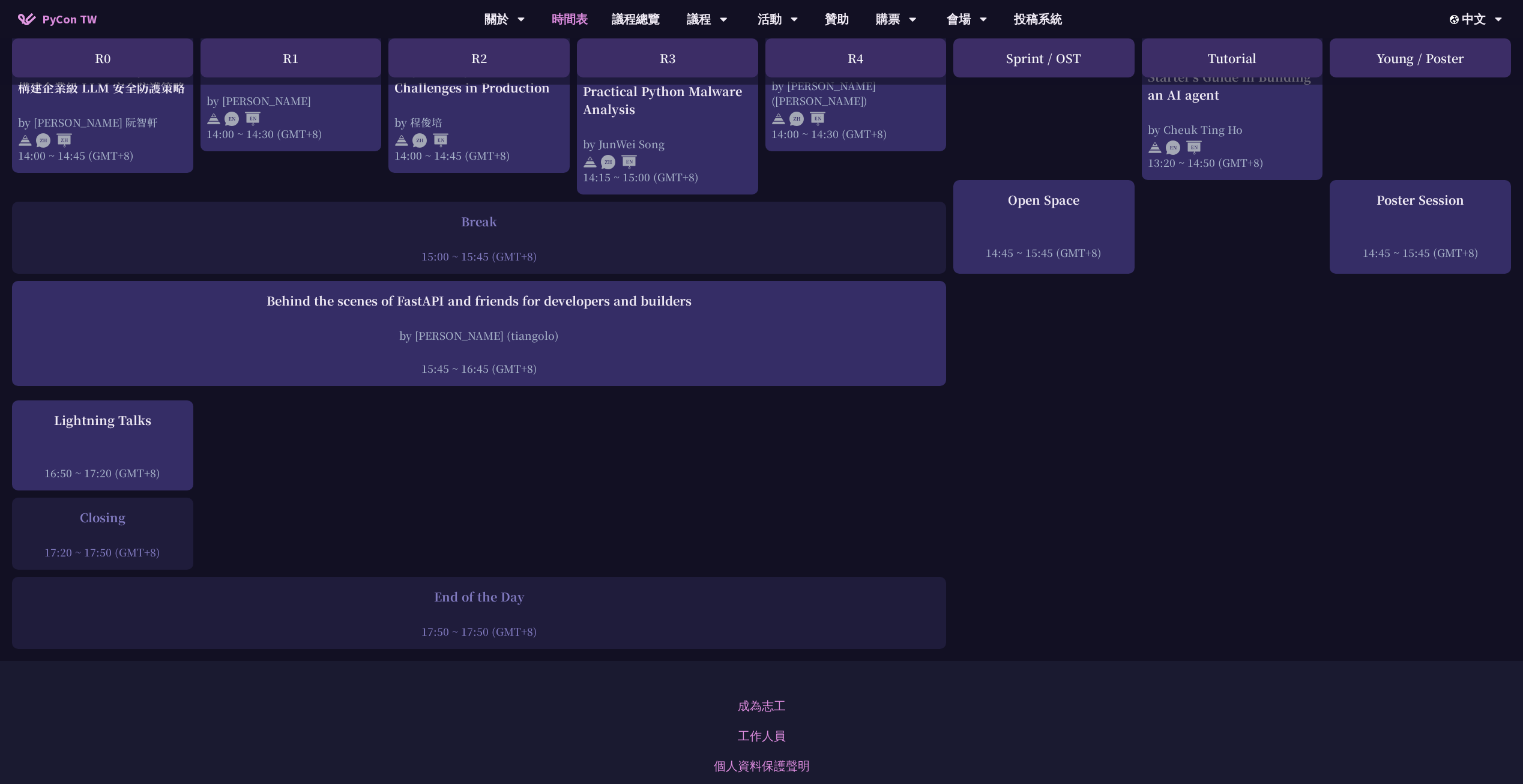
drag, startPoint x: 529, startPoint y: 429, endPoint x: 424, endPoint y: 423, distance: 105.2
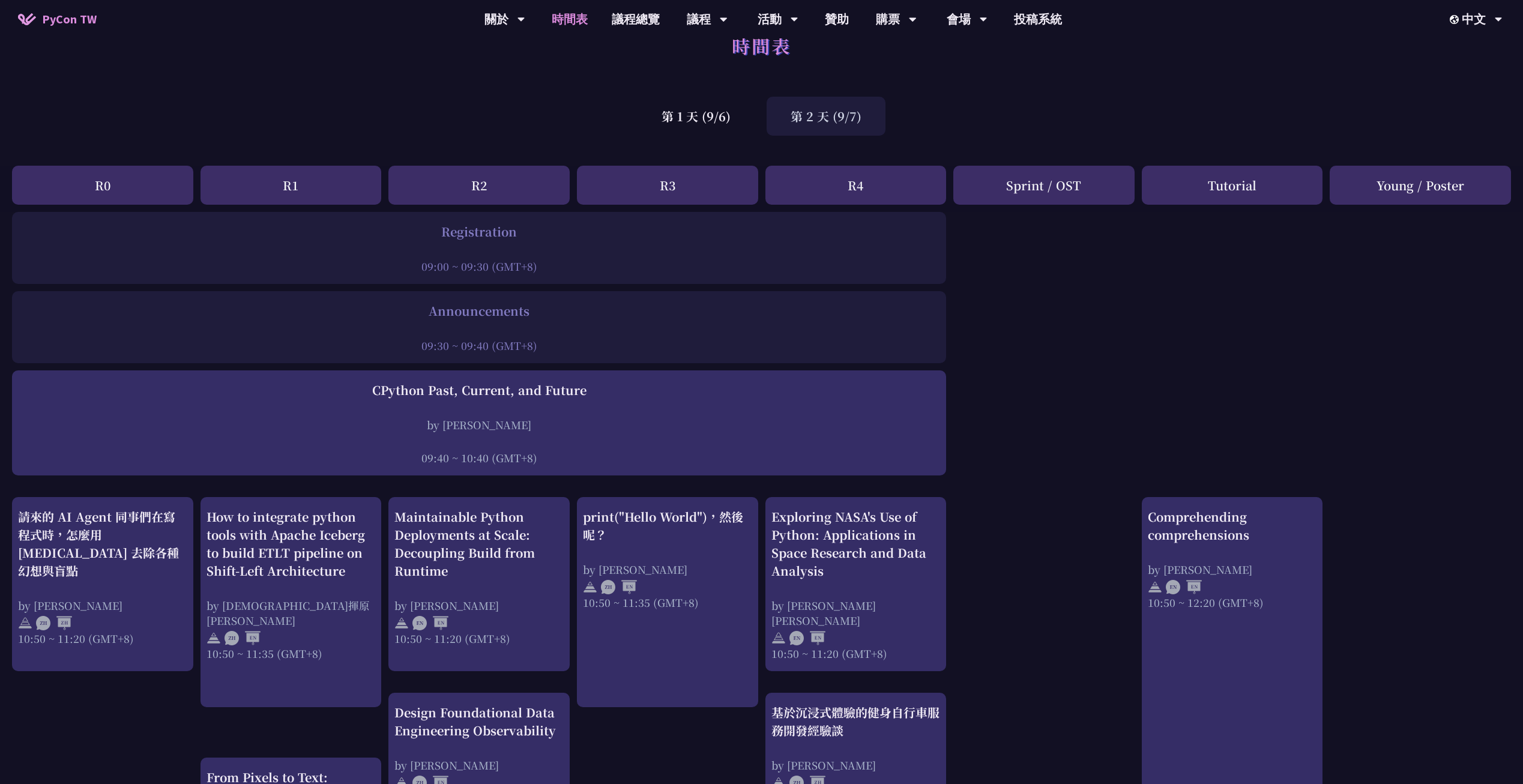
scroll to position [0, 0]
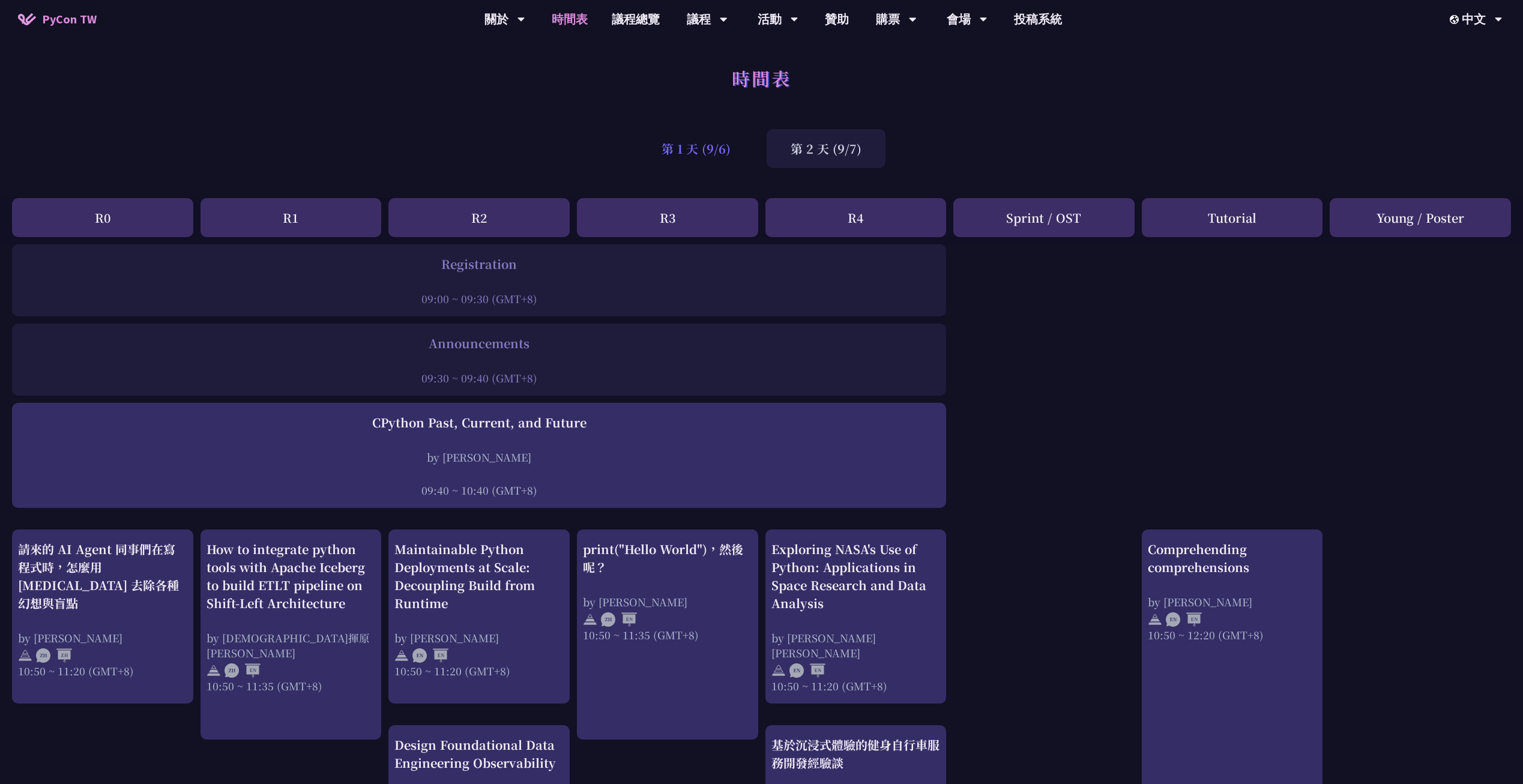
click at [683, 158] on div "第 1 天 (9/6)" at bounding box center [696, 149] width 117 height 39
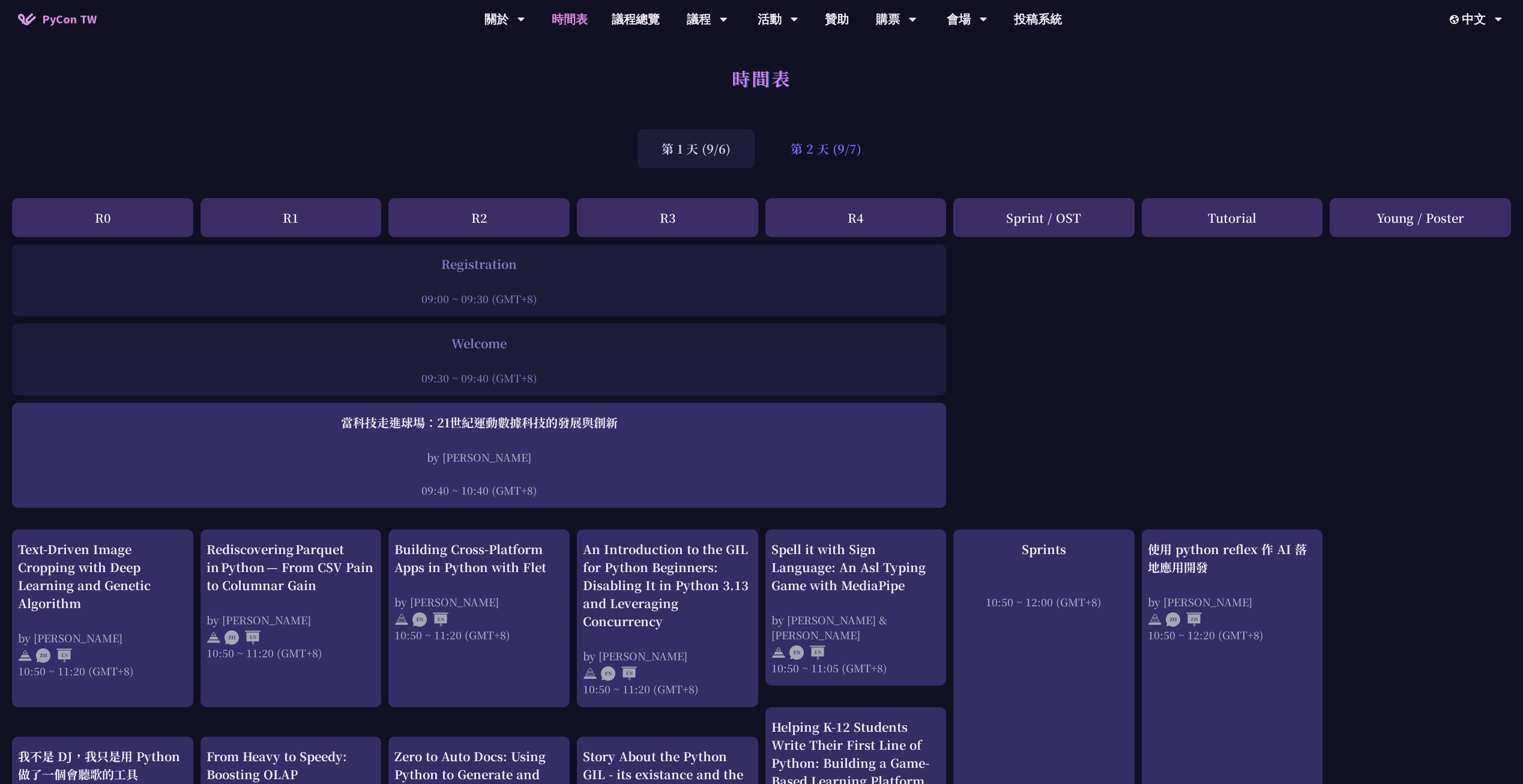
click at [805, 162] on div "第 2 天 (9/7)" at bounding box center [827, 149] width 119 height 39
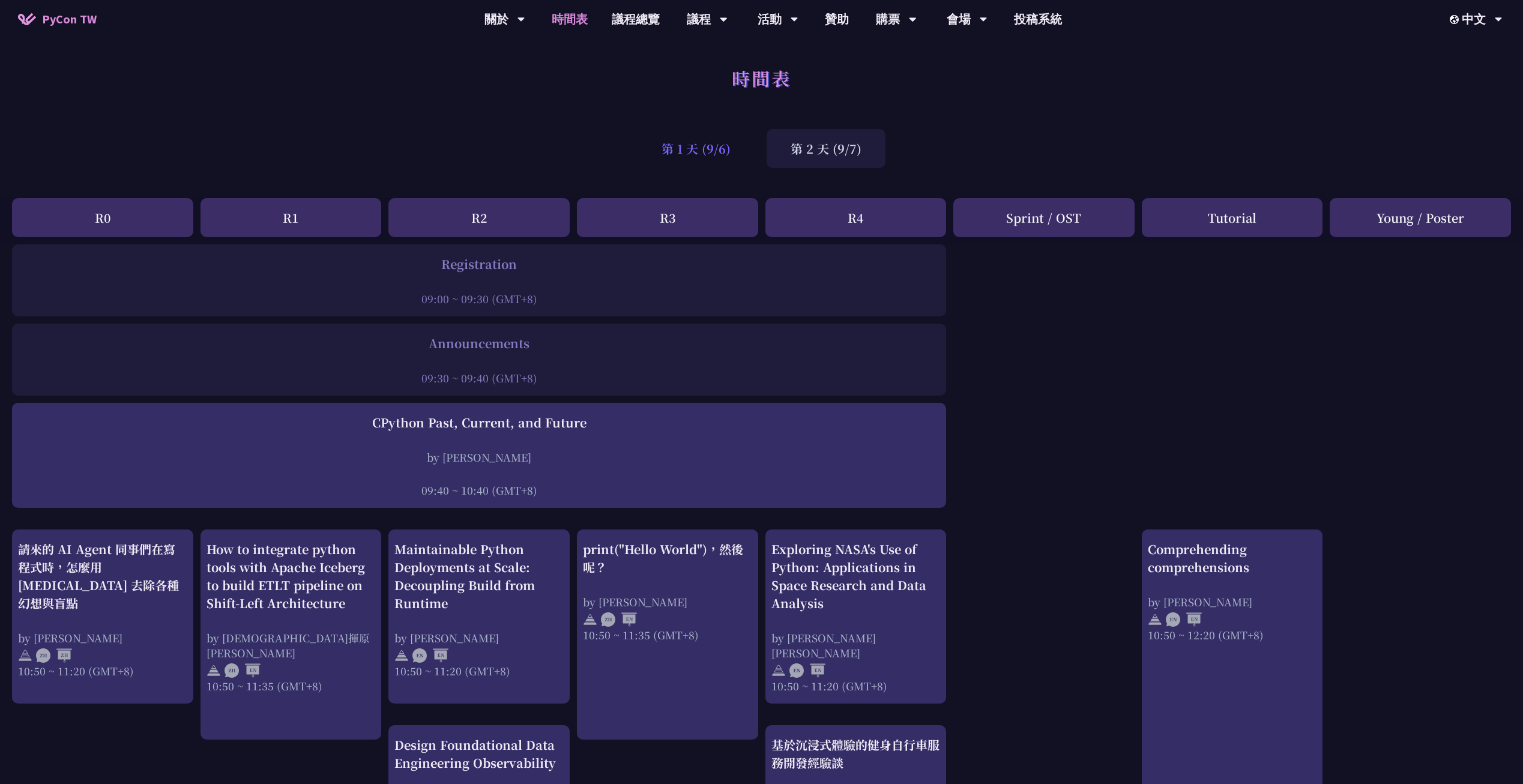
click at [694, 142] on div "第 1 天 (9/6)" at bounding box center [696, 149] width 117 height 39
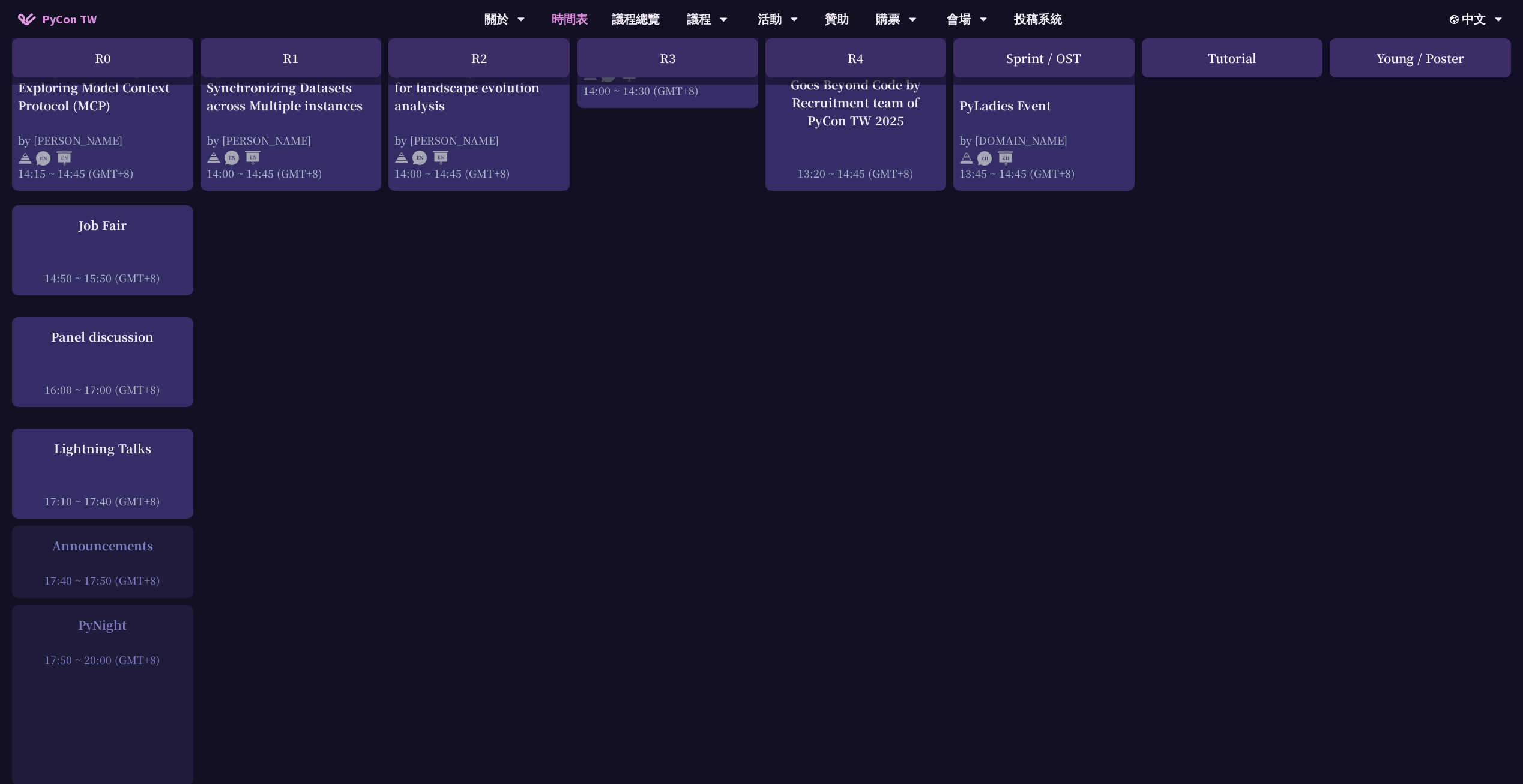
scroll to position [1243, 0]
